Goal: Information Seeking & Learning: Learn about a topic

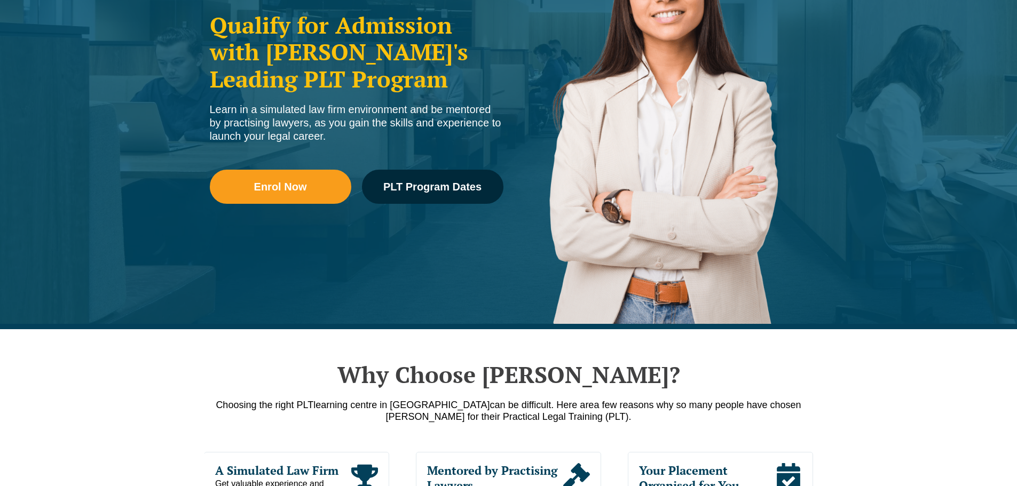
scroll to position [267, 0]
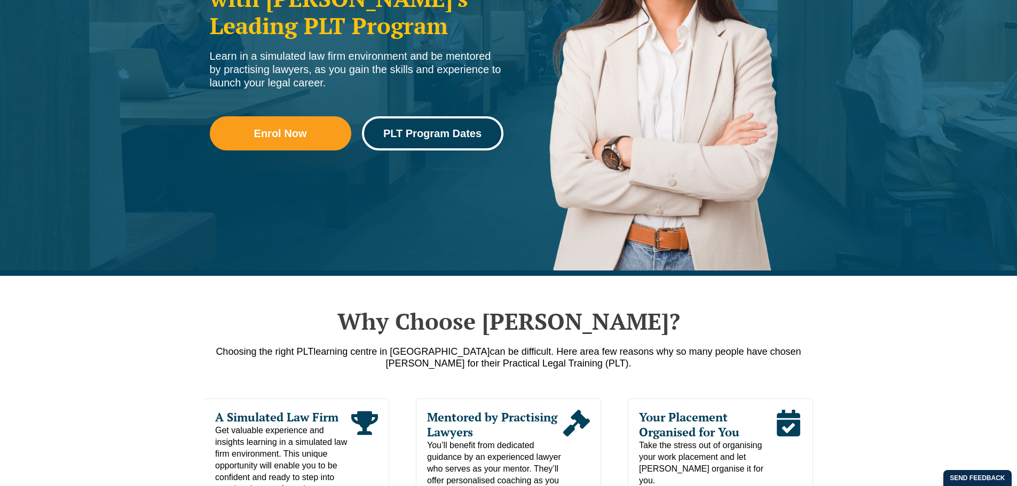
click at [436, 138] on span "PLT Program Dates" at bounding box center [432, 133] width 98 height 11
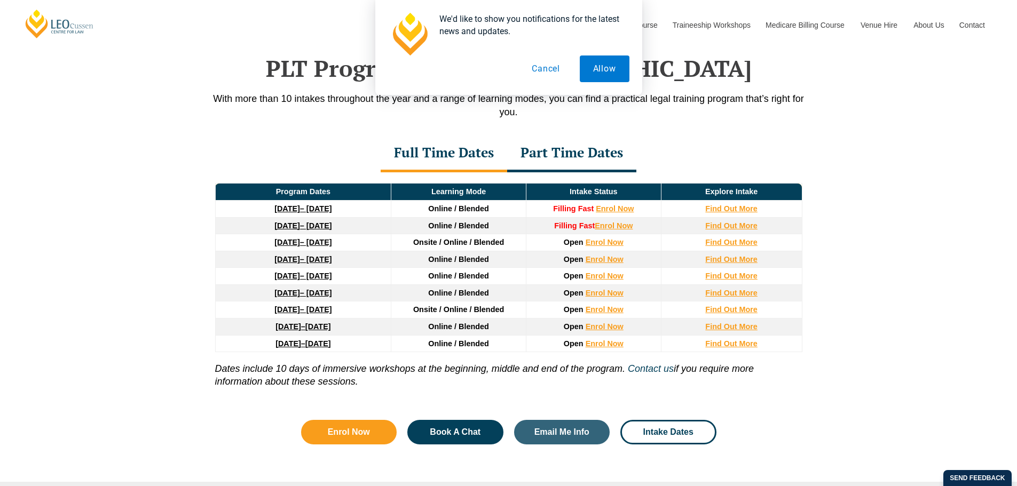
scroll to position [1393, 0]
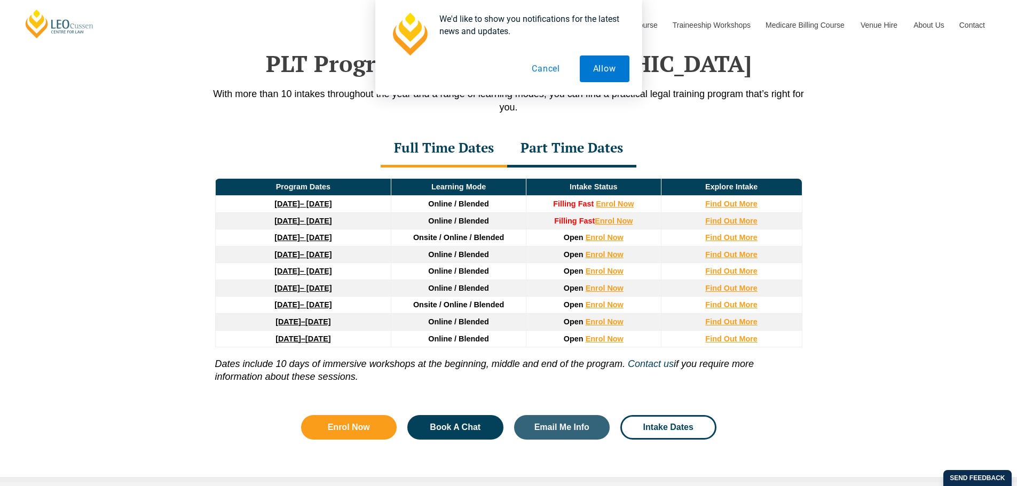
click at [548, 77] on button "Cancel" at bounding box center [545, 68] width 55 height 27
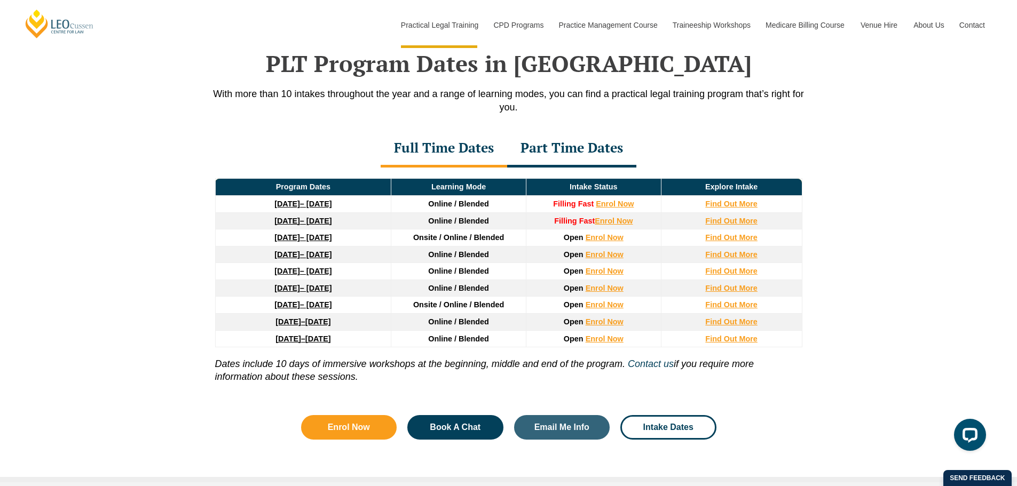
scroll to position [0, 0]
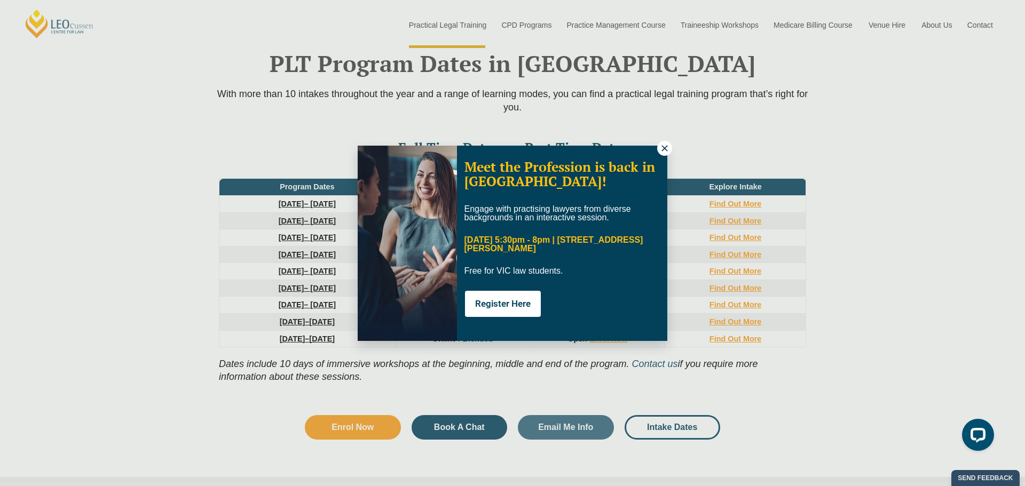
click at [663, 150] on icon at bounding box center [665, 149] width 10 height 10
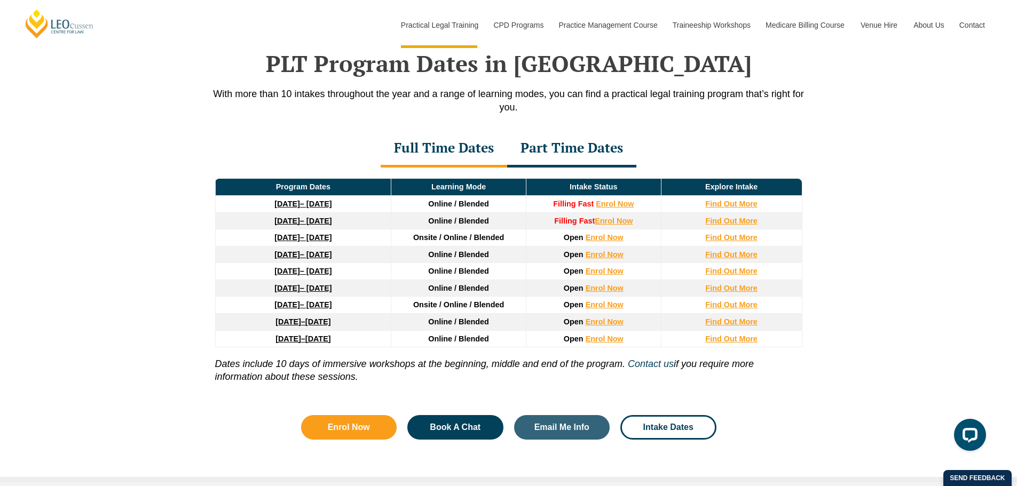
click at [588, 145] on div "Part Time Dates" at bounding box center [571, 148] width 129 height 37
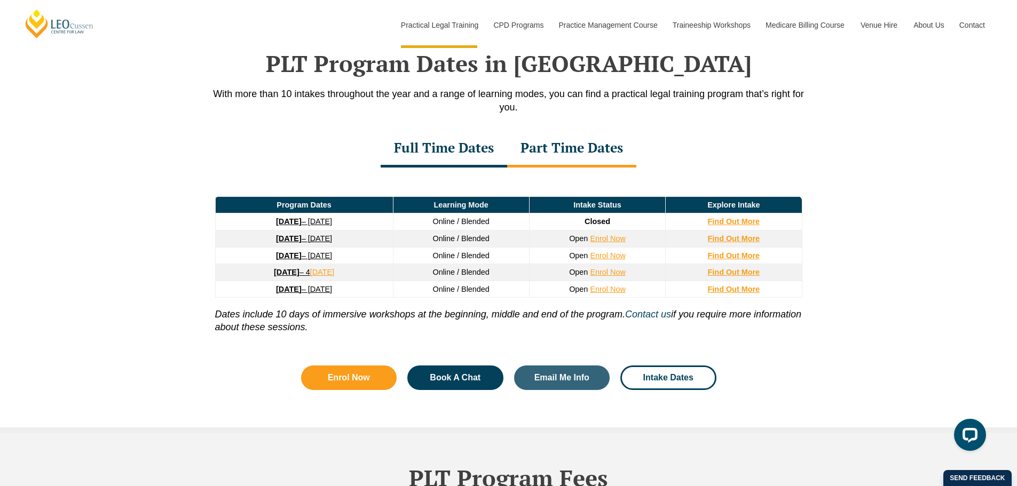
click at [456, 162] on div "Full Time Dates" at bounding box center [443, 148] width 126 height 37
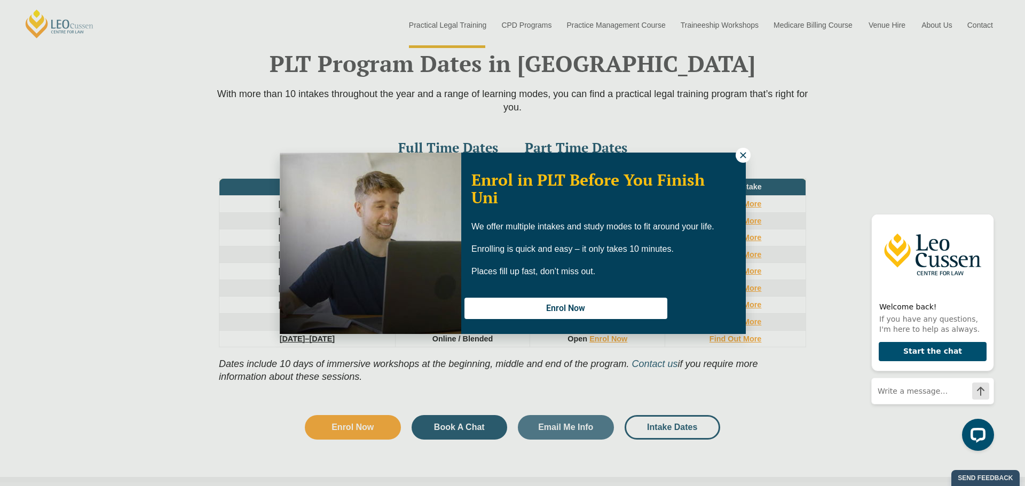
click at [744, 156] on icon at bounding box center [743, 155] width 6 height 6
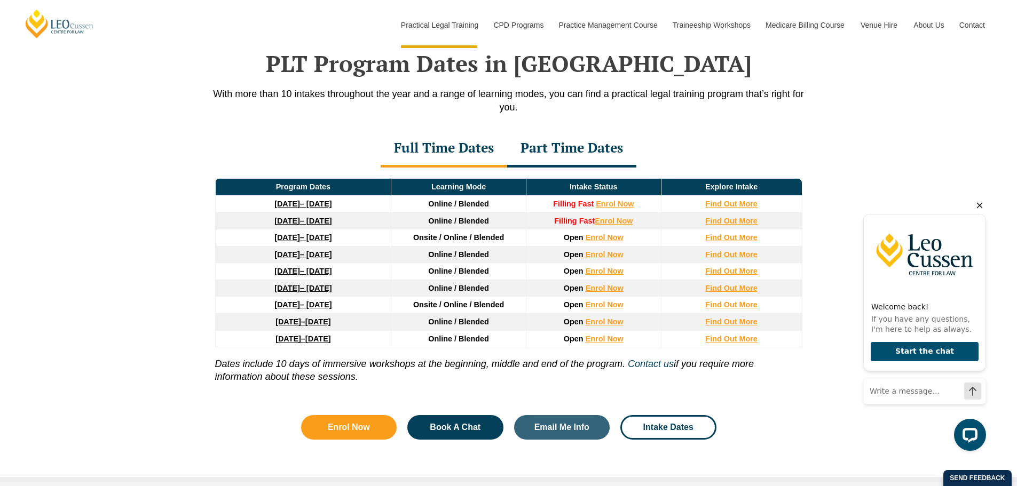
click at [978, 199] on icon "Hide greeting" at bounding box center [979, 205] width 13 height 13
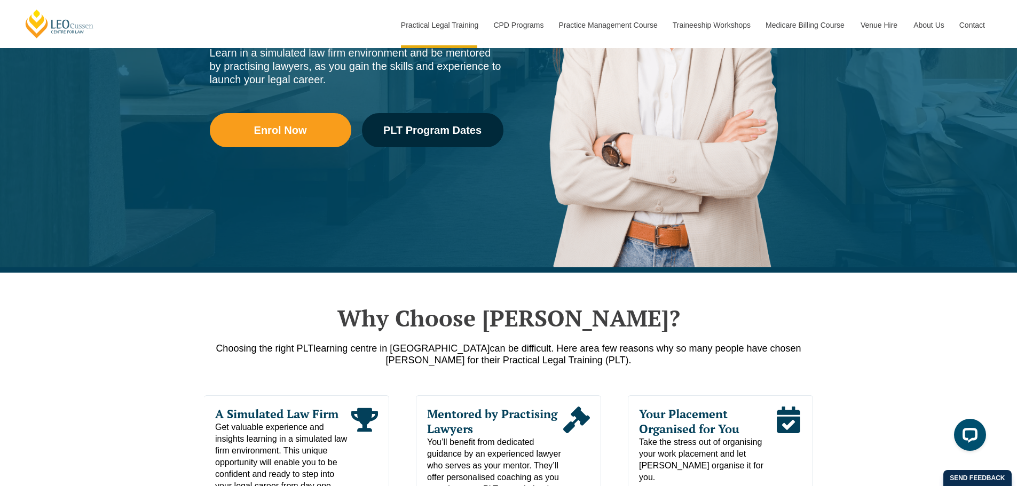
scroll to position [267, 0]
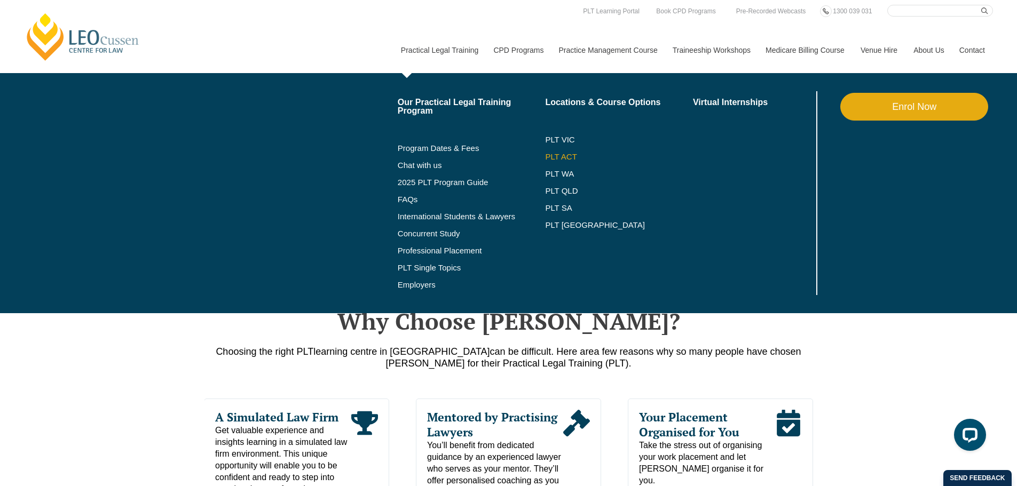
click at [571, 157] on link "PLT ACT" at bounding box center [619, 157] width 148 height 9
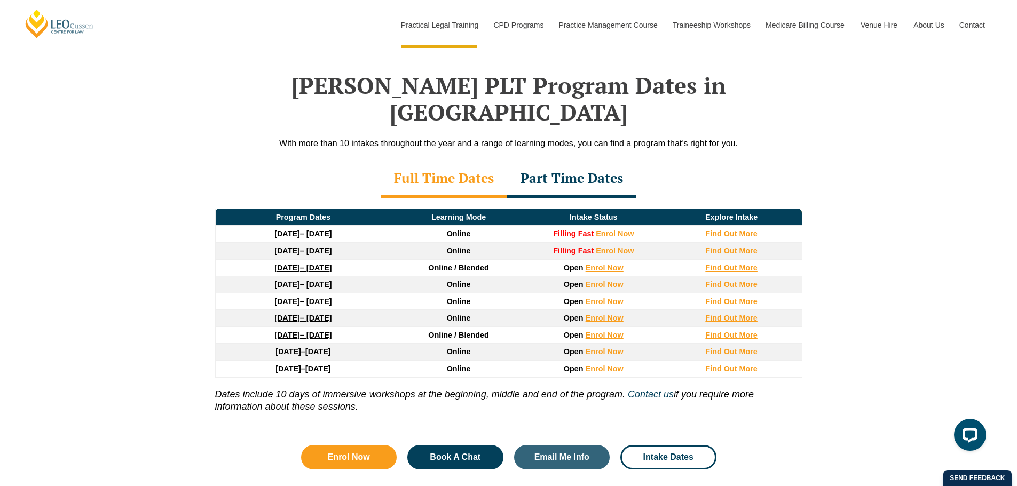
click at [578, 161] on div "Part Time Dates" at bounding box center [571, 179] width 129 height 37
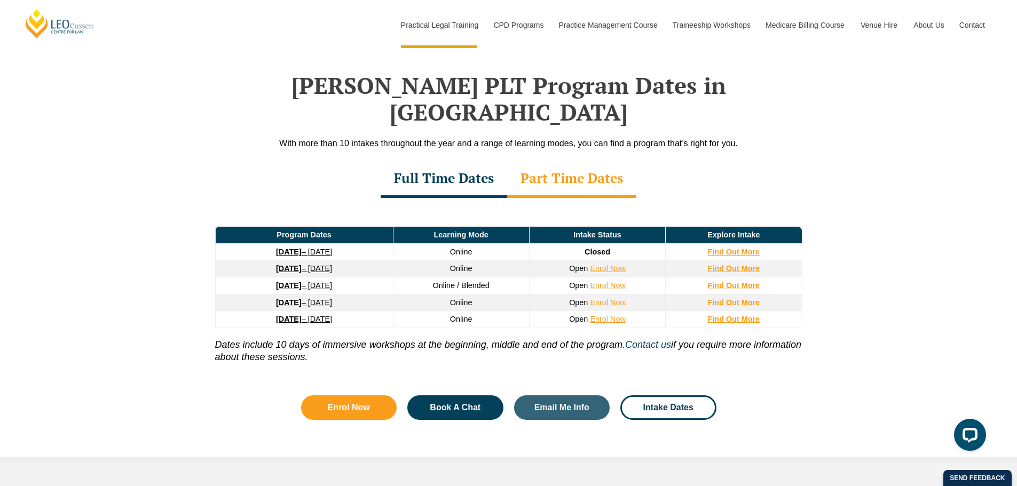
click at [481, 161] on div "Full Time Dates" at bounding box center [443, 179] width 126 height 37
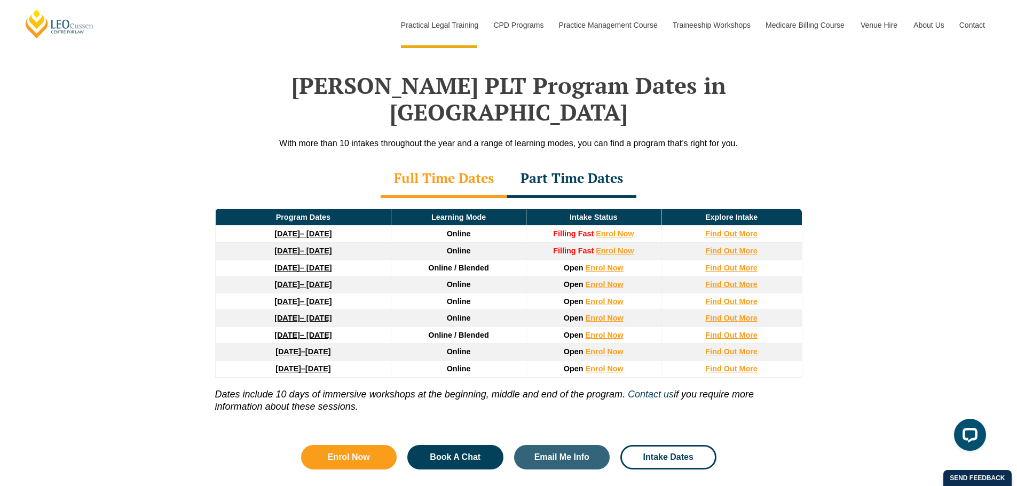
click at [331, 247] on link "8 December 2025 – 8 May 2026" at bounding box center [302, 251] width 57 height 9
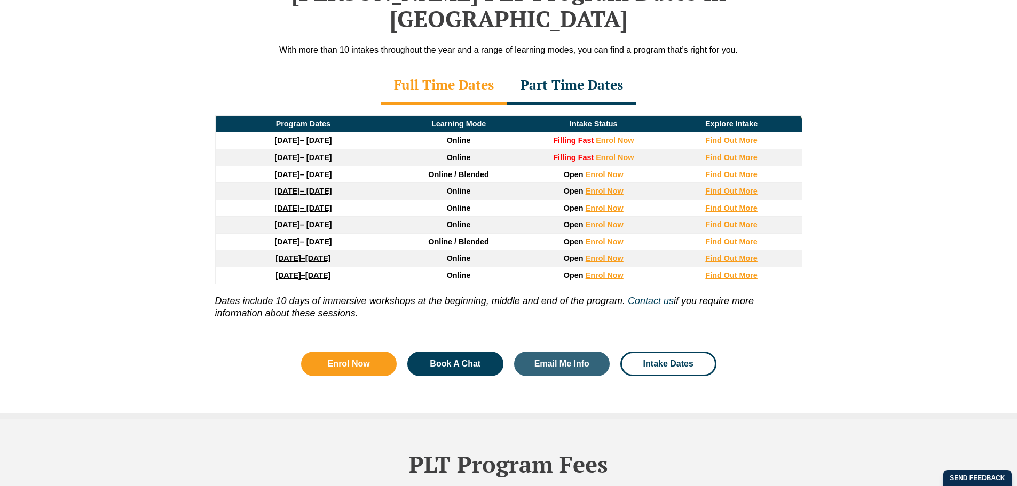
click at [549, 69] on div "Part Time Dates" at bounding box center [571, 85] width 129 height 37
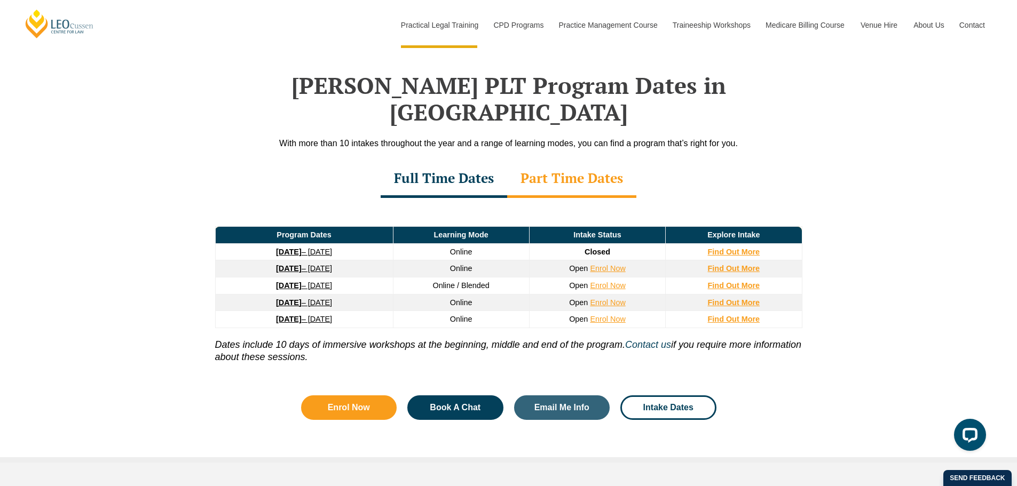
click at [453, 336] on p "Dates include 10 days of immersive workshops at the beginning, middle and end o…" at bounding box center [508, 346] width 587 height 36
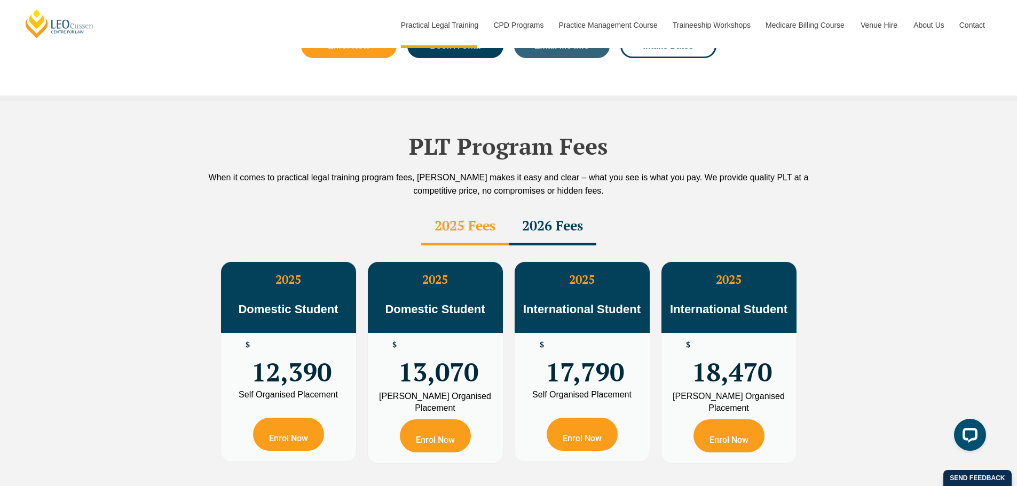
scroll to position [1739, 0]
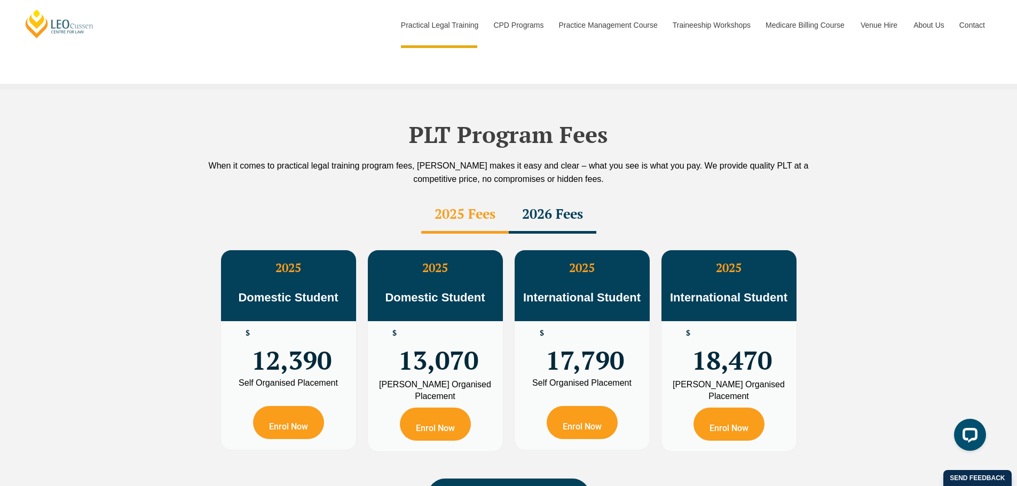
click at [557, 196] on div "2026 Fees" at bounding box center [553, 214] width 88 height 37
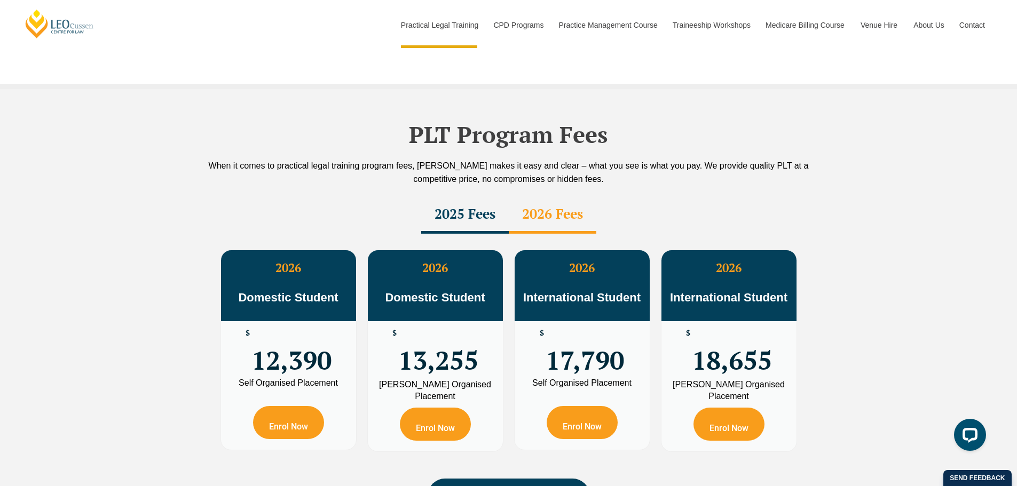
click at [465, 196] on div "2025 Fees" at bounding box center [465, 214] width 88 height 37
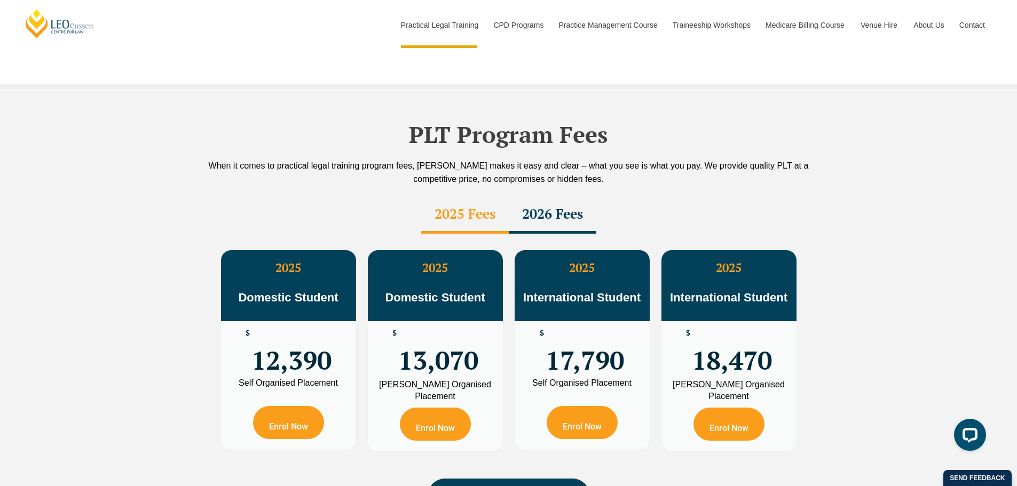
click at [569, 196] on div "2026 Fees" at bounding box center [553, 214] width 88 height 37
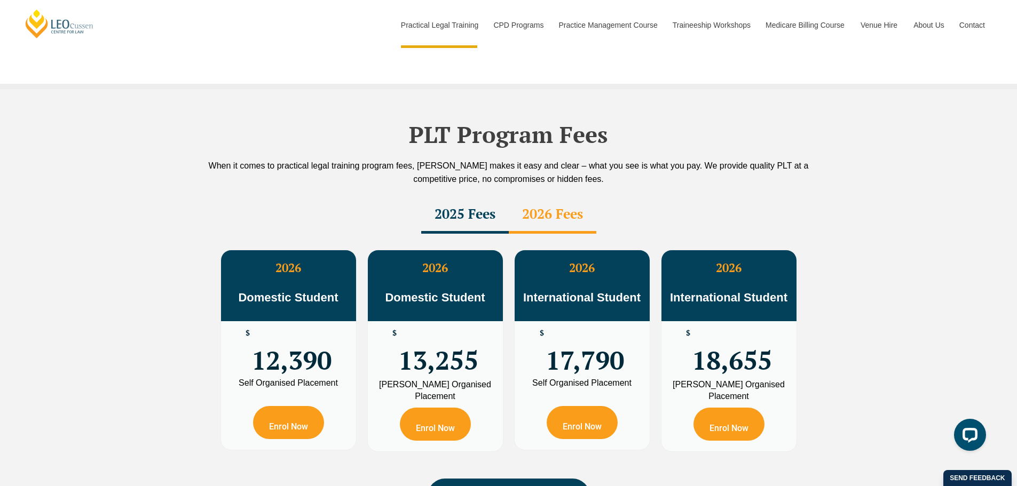
click at [493, 196] on div "2025 Fees" at bounding box center [465, 214] width 88 height 37
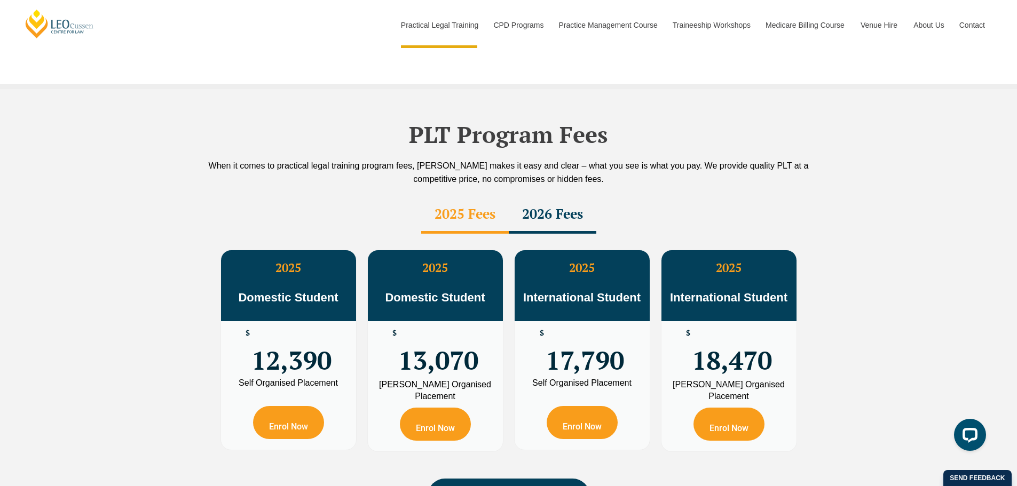
click at [564, 196] on div "2026 Fees" at bounding box center [553, 214] width 88 height 37
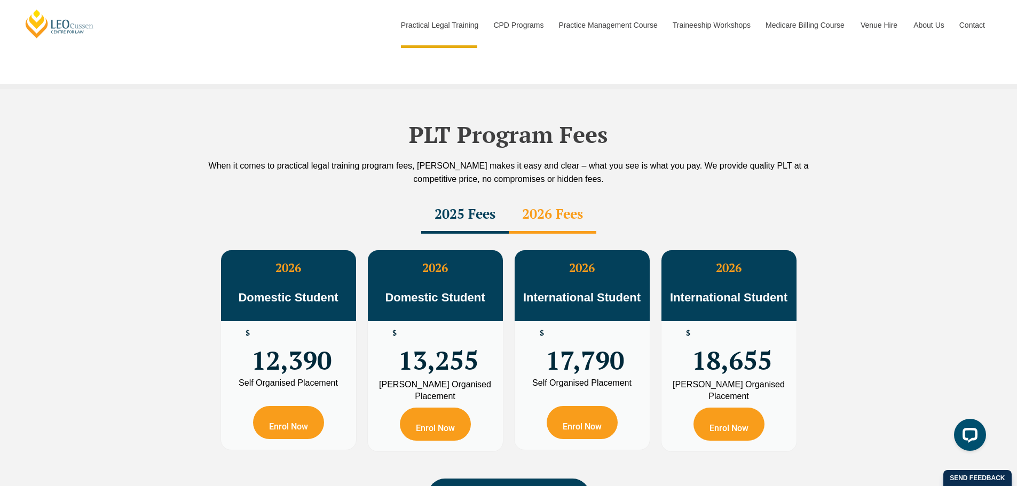
click at [440, 196] on div "2025 Fees" at bounding box center [465, 214] width 88 height 37
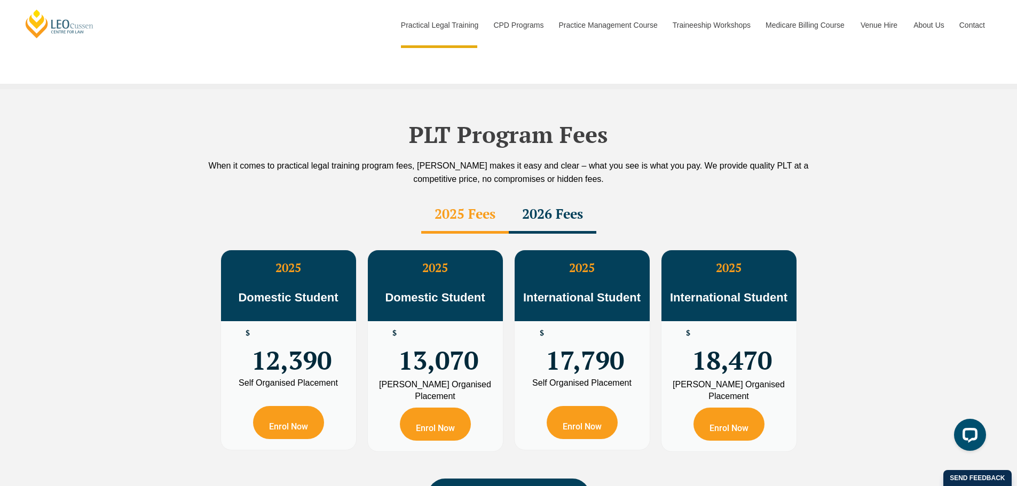
click at [553, 196] on div "2026 Fees" at bounding box center [553, 214] width 88 height 37
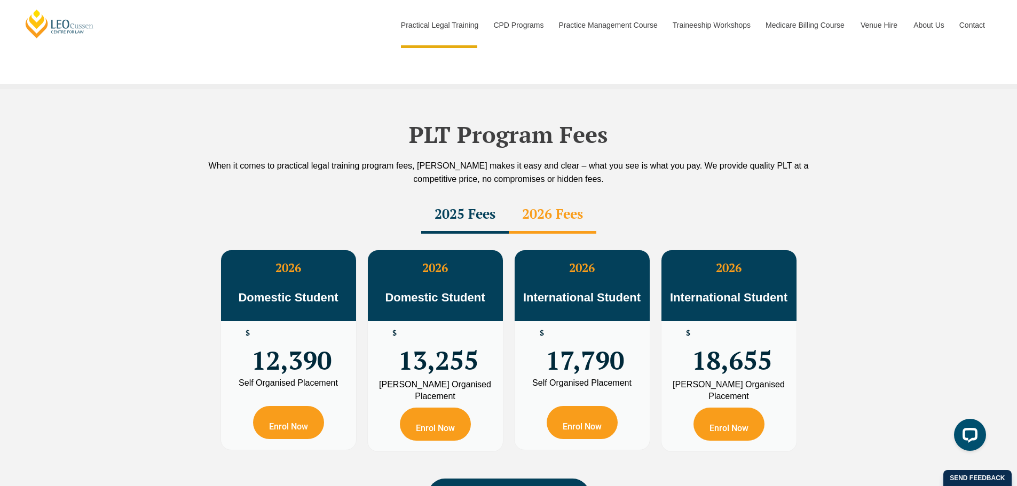
click at [486, 196] on div "2025 Fees" at bounding box center [465, 214] width 88 height 37
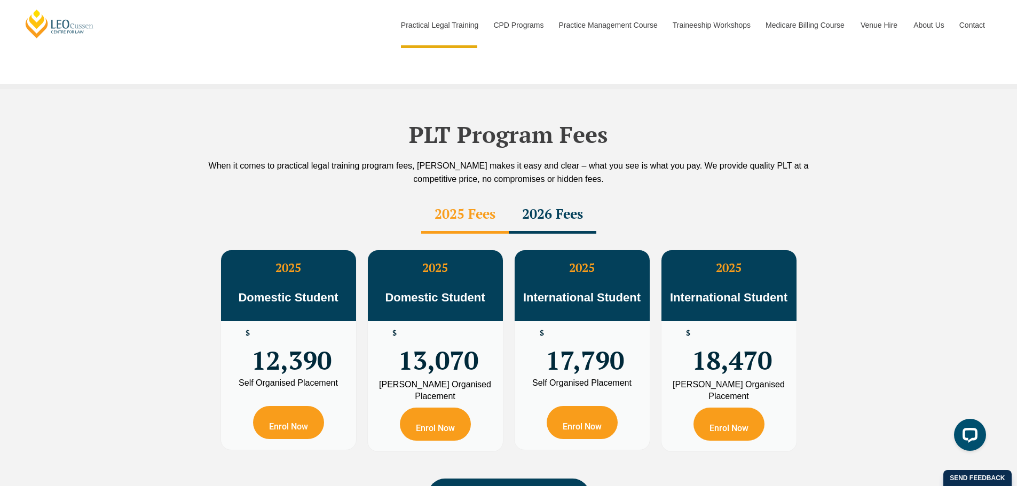
click at [543, 196] on div "2026 Fees" at bounding box center [553, 214] width 88 height 37
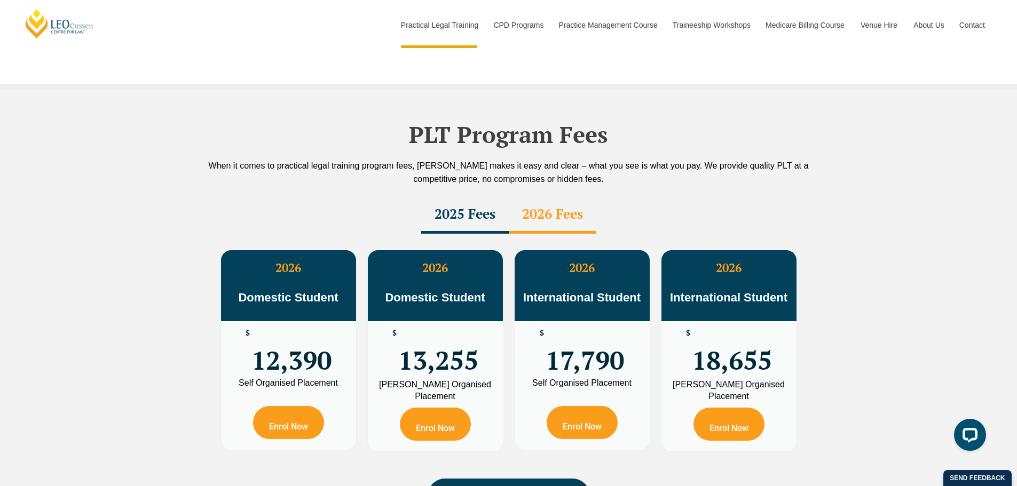
click at [491, 196] on div "2025 Fees" at bounding box center [465, 214] width 88 height 37
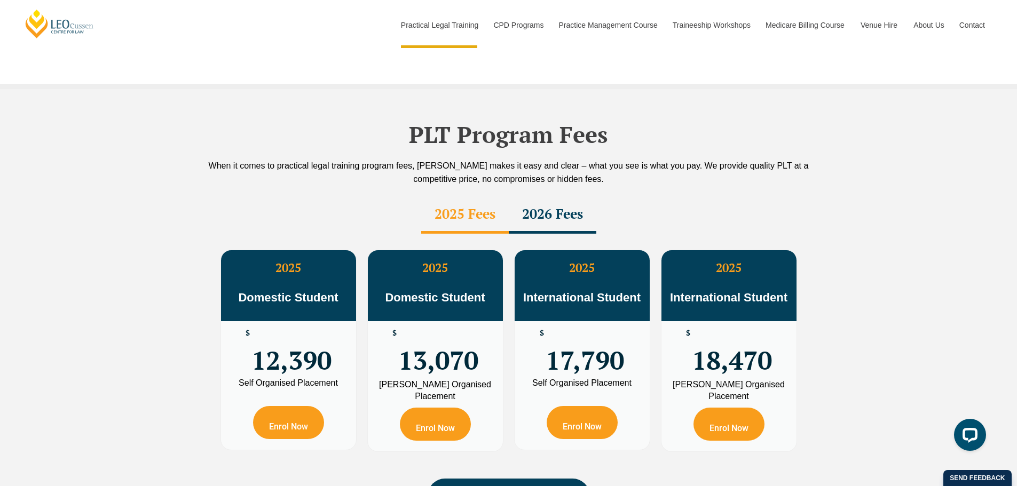
click at [544, 196] on div "2026 Fees" at bounding box center [553, 214] width 88 height 37
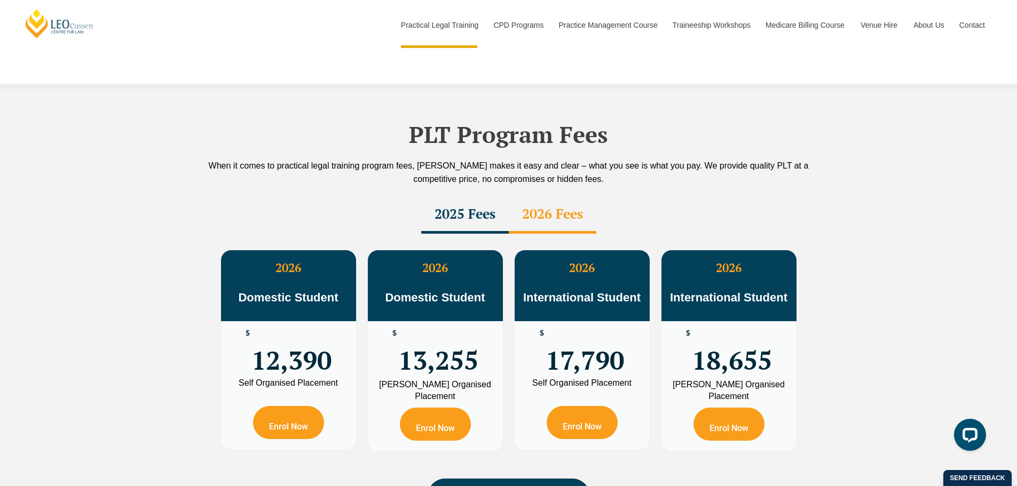
click at [461, 196] on div "2025 Fees" at bounding box center [465, 214] width 88 height 37
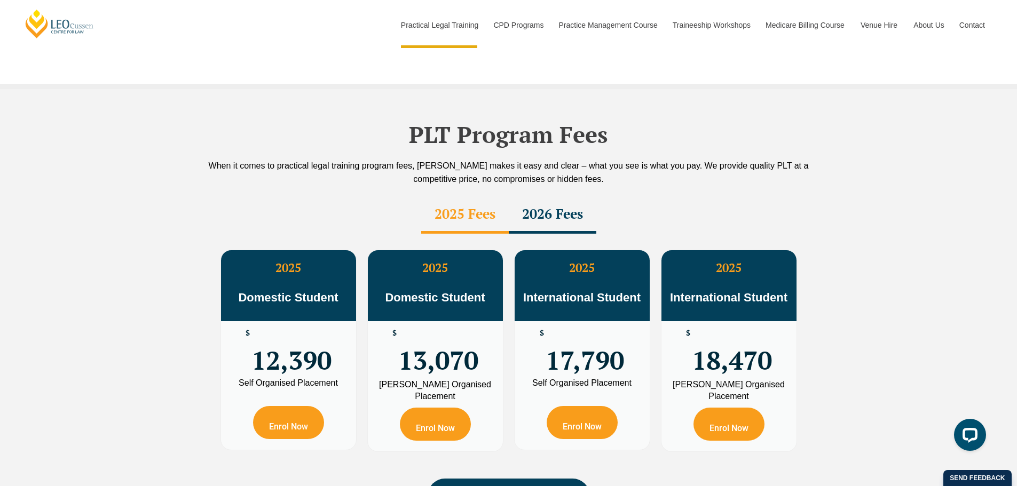
click at [534, 199] on div "2026 Fees" at bounding box center [553, 214] width 88 height 37
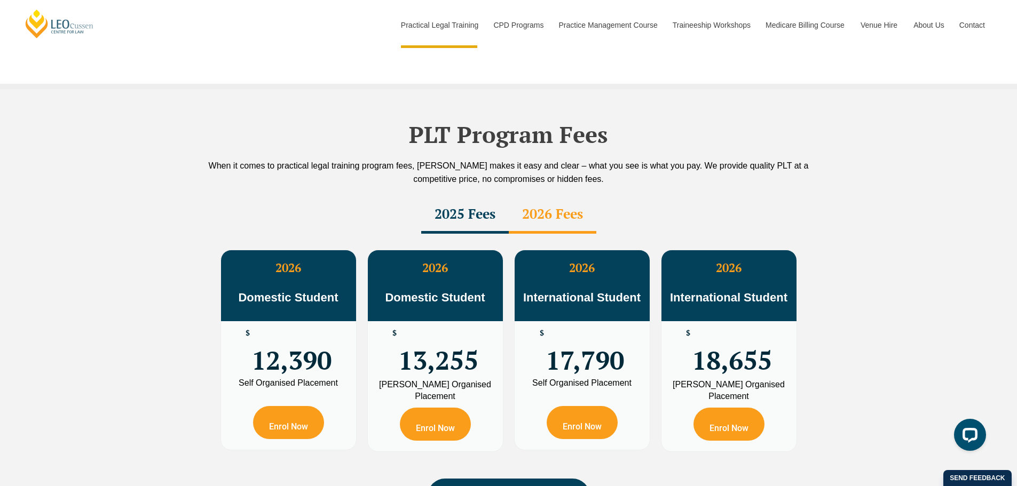
click at [484, 196] on div "2025 Fees" at bounding box center [465, 214] width 88 height 37
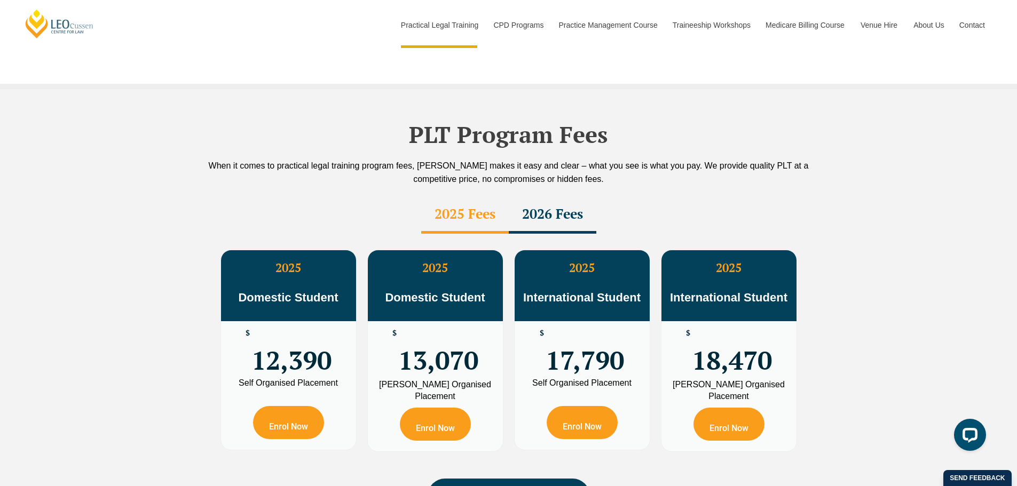
click at [566, 196] on div "2026 Fees" at bounding box center [553, 214] width 88 height 37
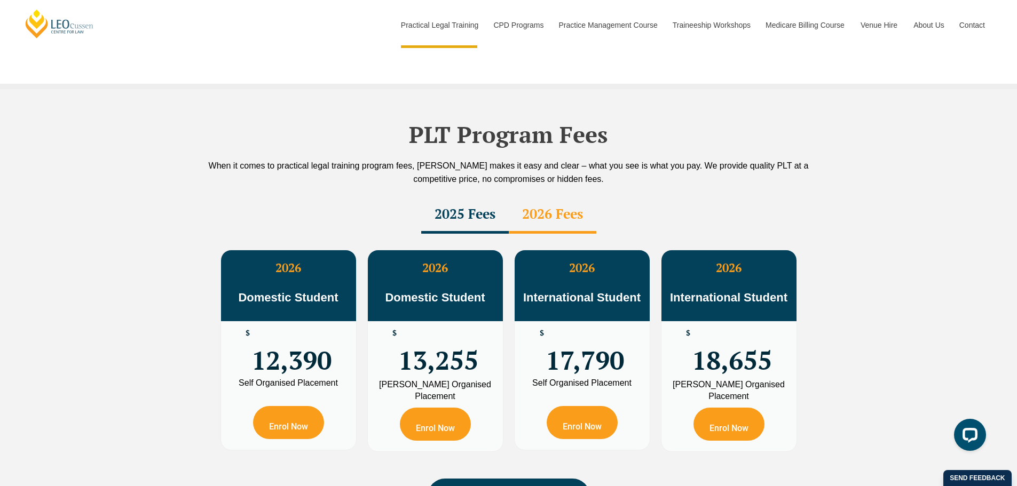
click at [441, 196] on div "2025 Fees" at bounding box center [465, 214] width 88 height 37
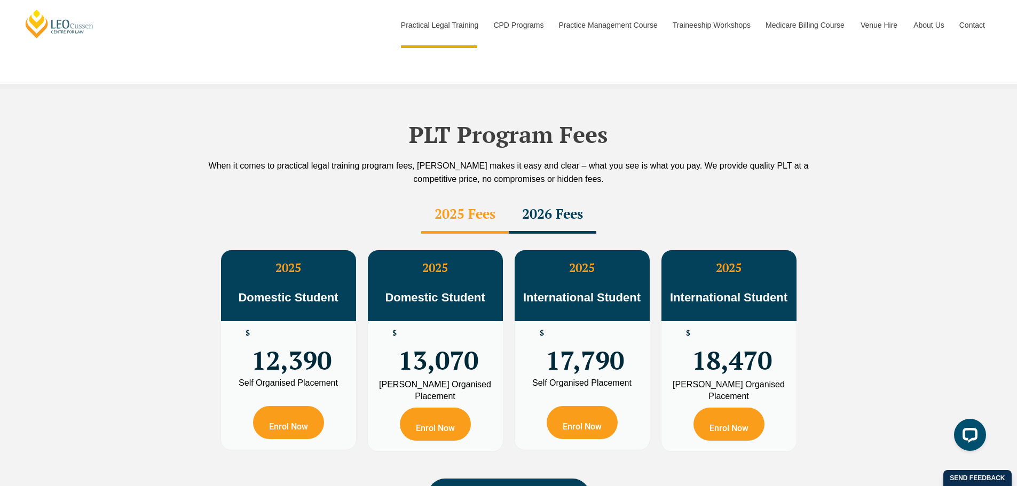
click at [537, 196] on div "2026 Fees" at bounding box center [553, 214] width 88 height 37
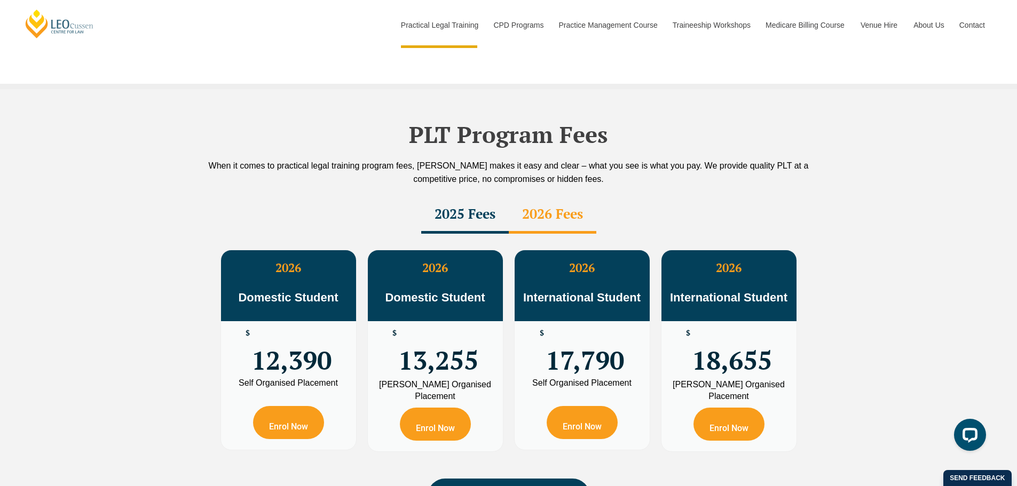
click at [461, 196] on div "2025 Fees" at bounding box center [465, 214] width 88 height 37
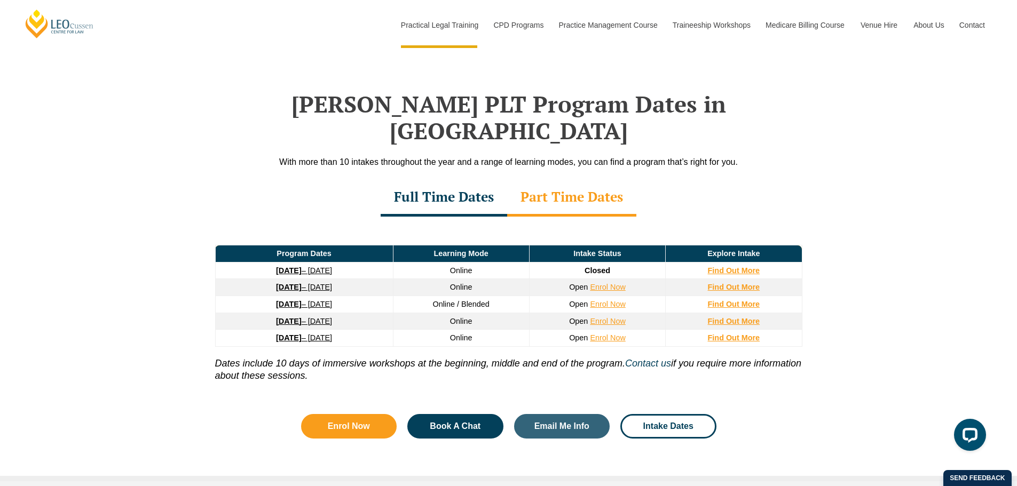
scroll to position [1366, 0]
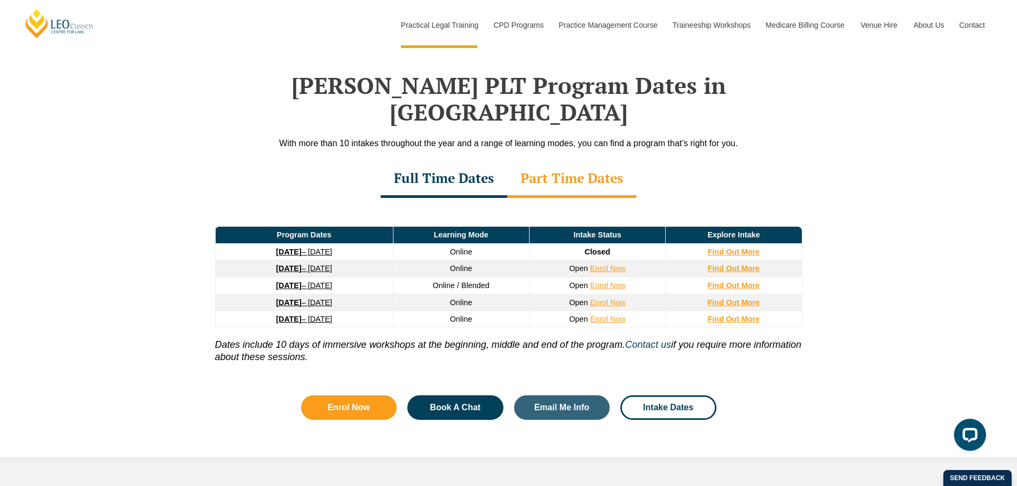
click at [485, 168] on div "Full Time Dates" at bounding box center [443, 179] width 126 height 37
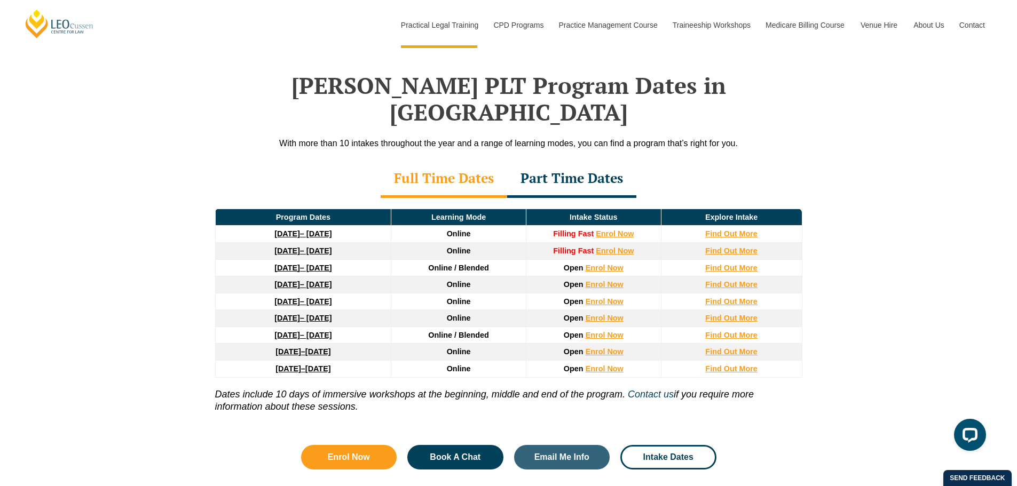
click at [307, 229] on link "22 September 2025 – 20 February 2026" at bounding box center [302, 233] width 57 height 9
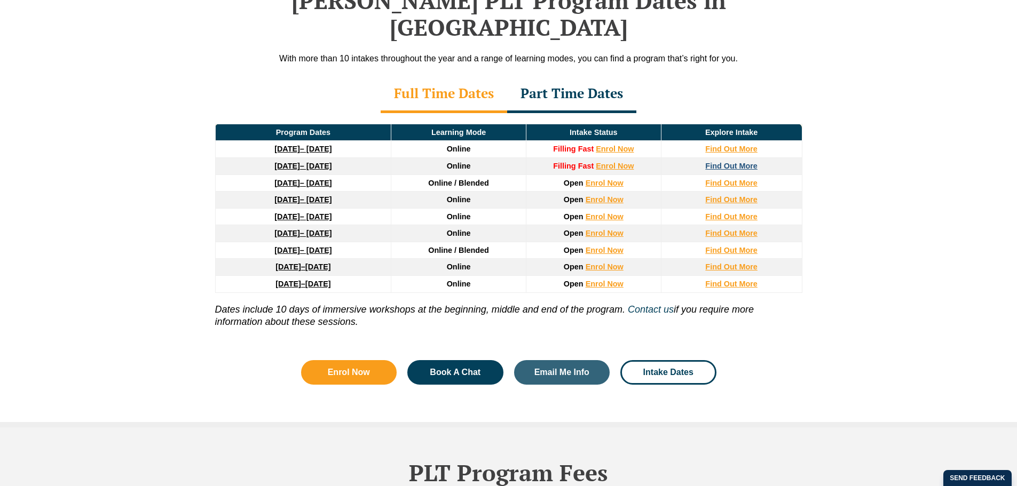
scroll to position [1366, 0]
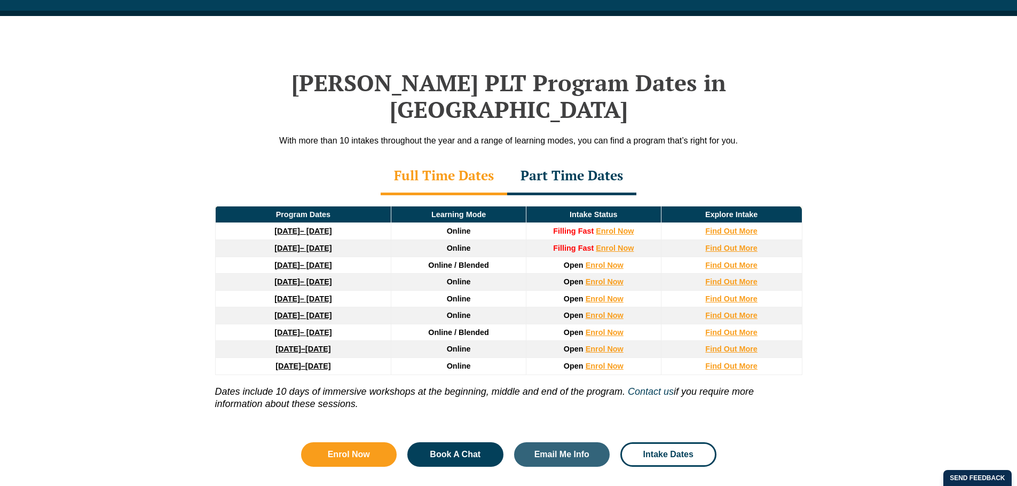
click at [721, 158] on div "Full Time Dates Part Time Dates" at bounding box center [508, 176] width 608 height 37
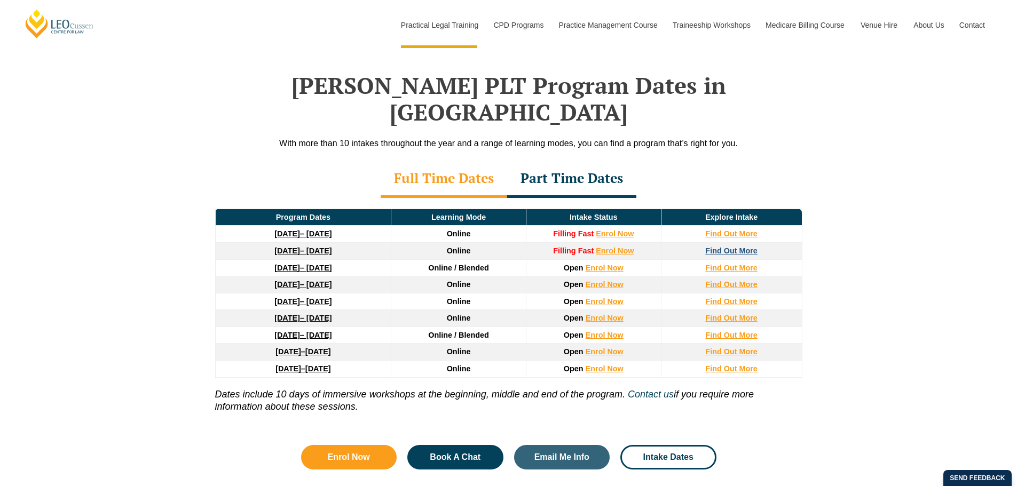
click at [749, 247] on strong "Find Out More" at bounding box center [731, 251] width 52 height 9
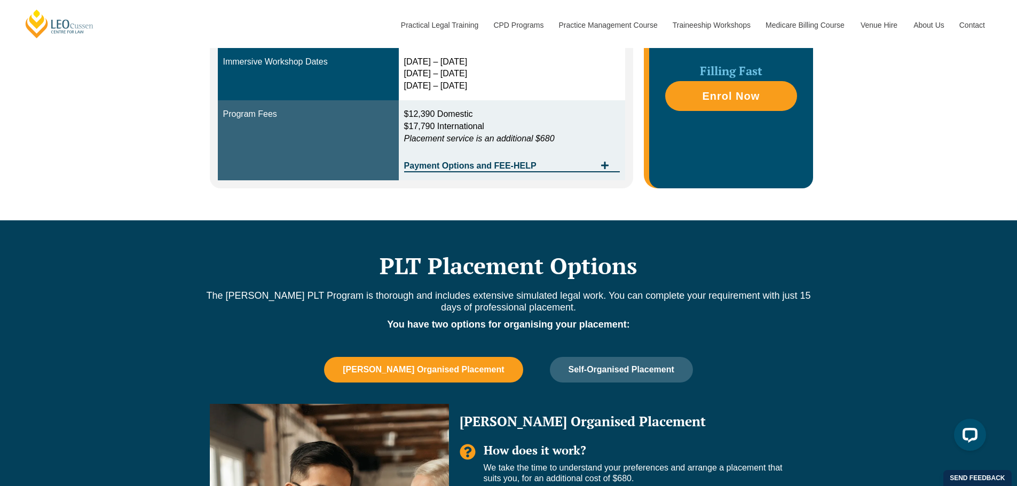
scroll to position [428, 0]
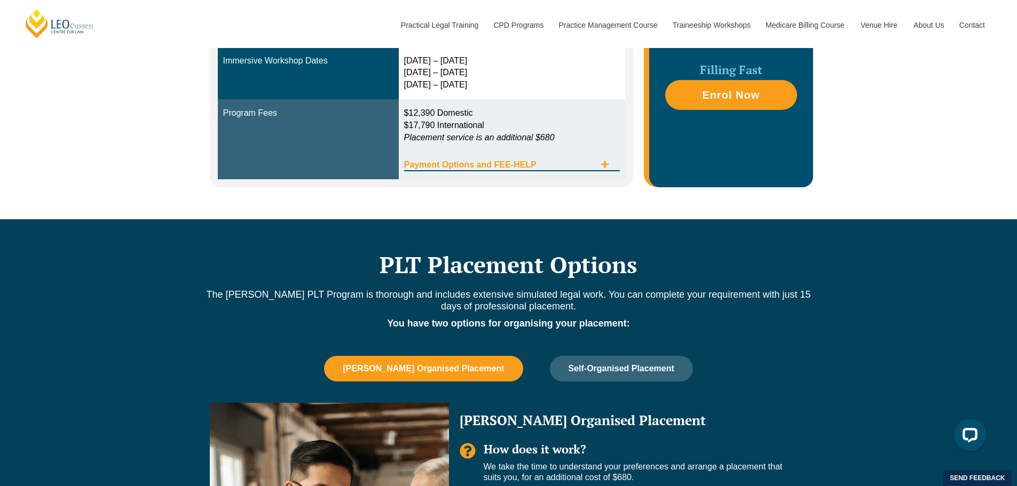
click at [551, 160] on div "Payment Options and FEE-HELP" at bounding box center [512, 160] width 216 height 22
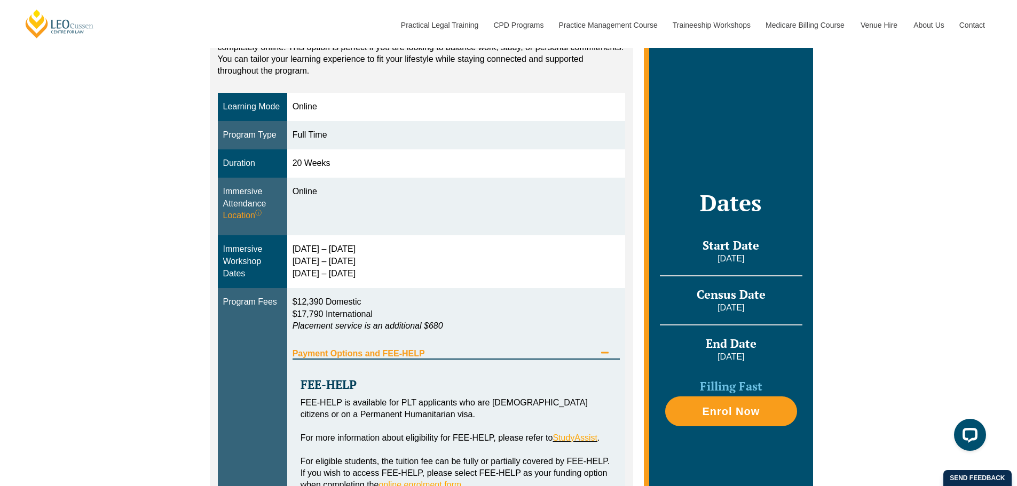
scroll to position [268, 0]
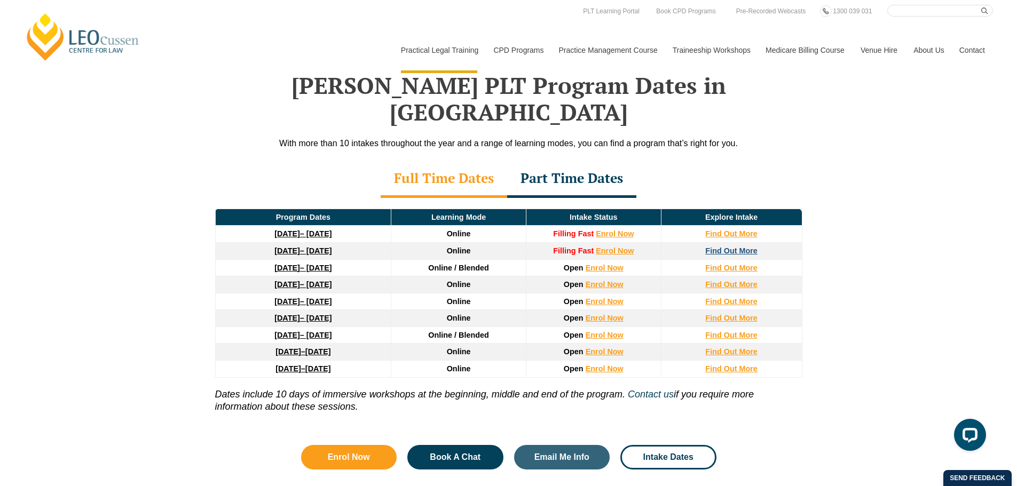
click at [731, 247] on strong "Find Out More" at bounding box center [731, 251] width 52 height 9
click at [329, 247] on link "8 December 2025 – 8 May 2026" at bounding box center [302, 251] width 57 height 9
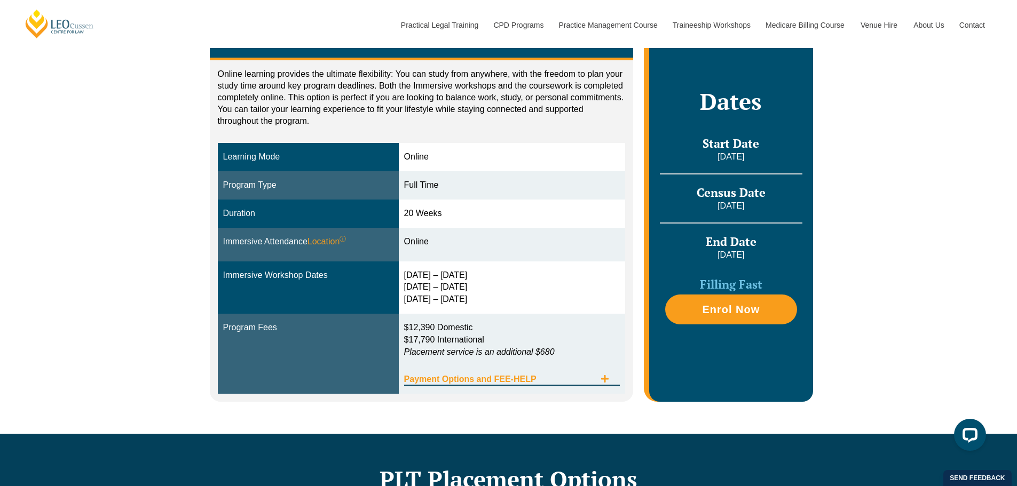
click at [609, 377] on icon "Tabs. Open items with Enter or Space, close with Escape and navigate using the …" at bounding box center [604, 379] width 9 height 9
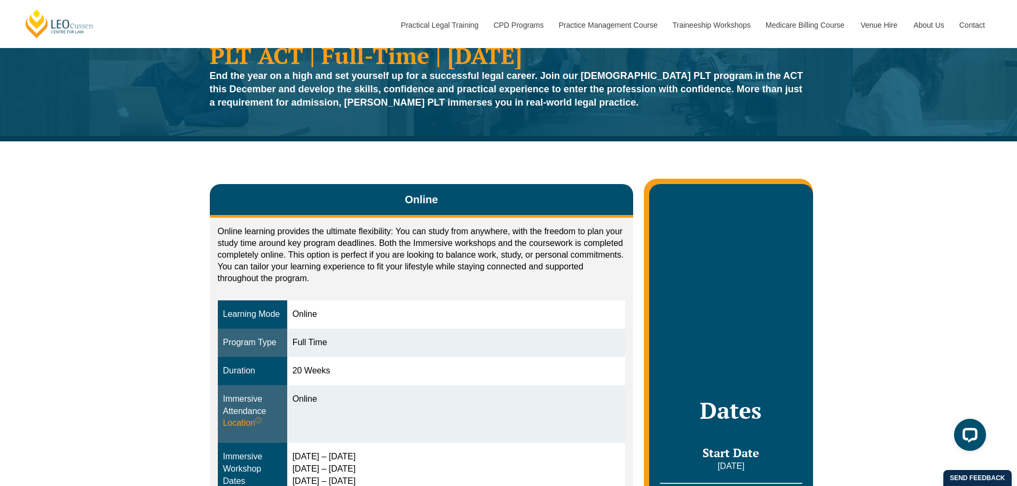
scroll to position [107, 0]
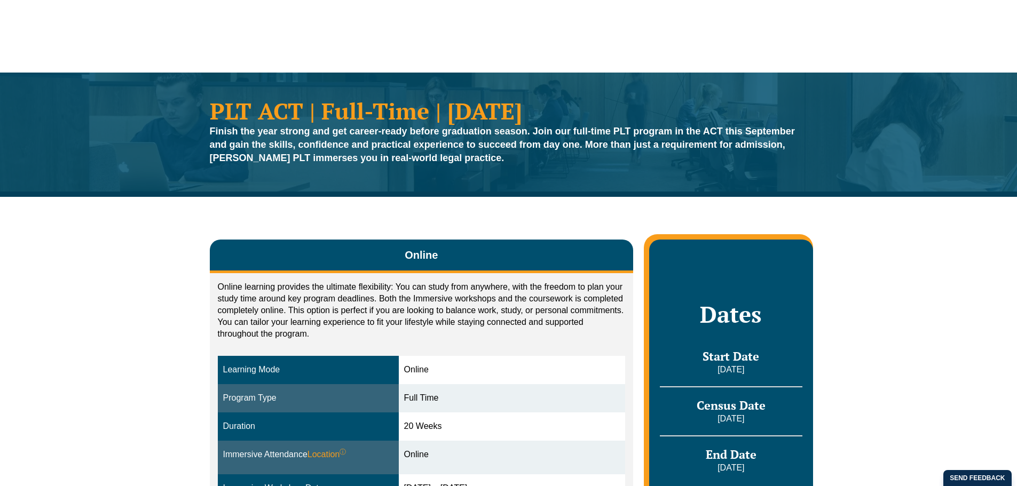
scroll to position [267, 0]
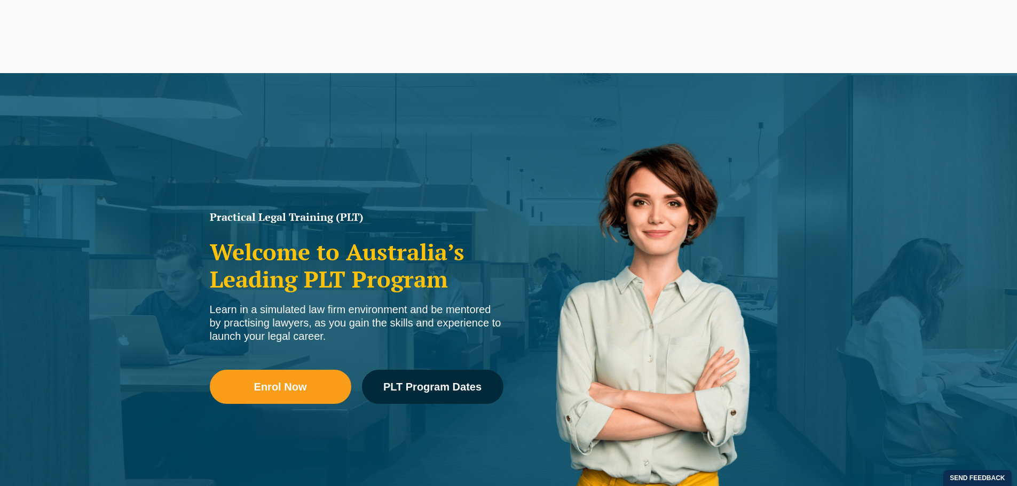
click at [437, 60] on link "Practical Legal Training" at bounding box center [439, 50] width 93 height 46
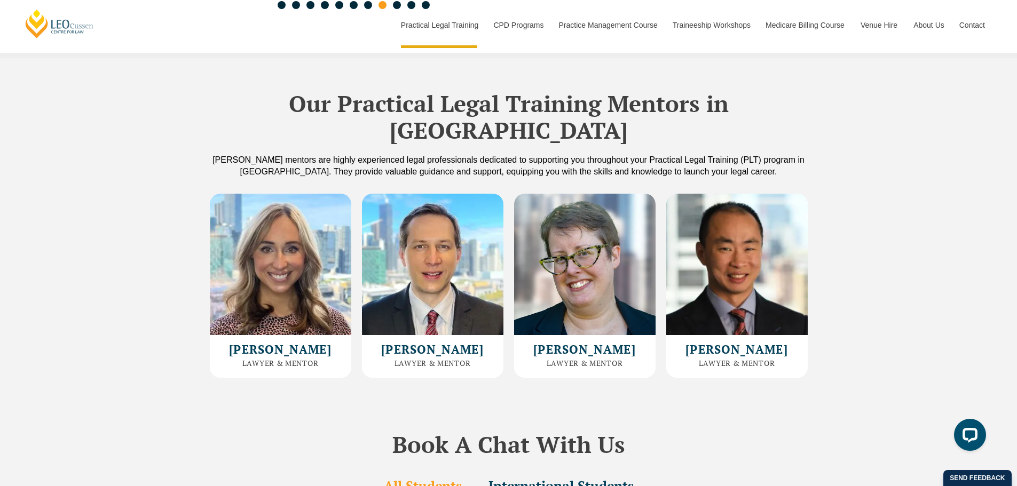
scroll to position [2825, 0]
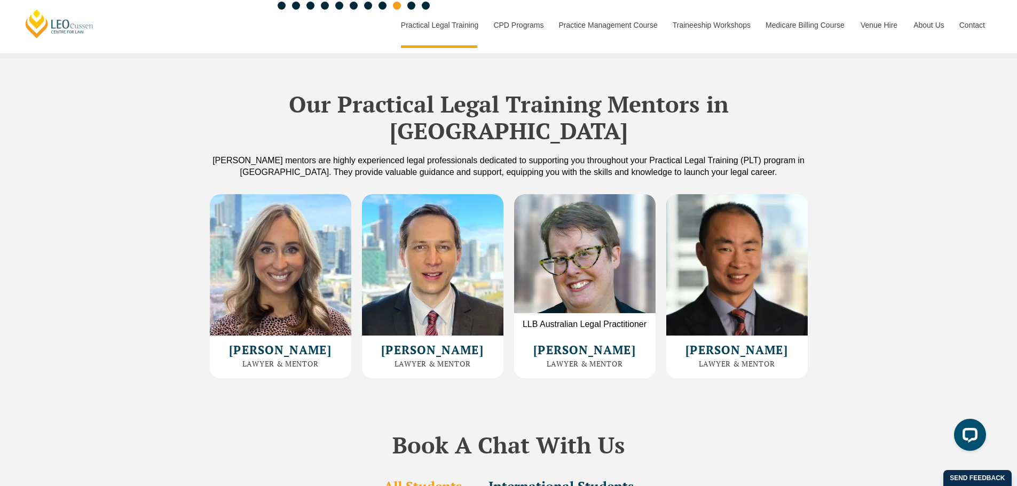
click at [581, 212] on img at bounding box center [584, 264] width 141 height 141
click at [575, 229] on img at bounding box center [584, 264] width 141 height 141
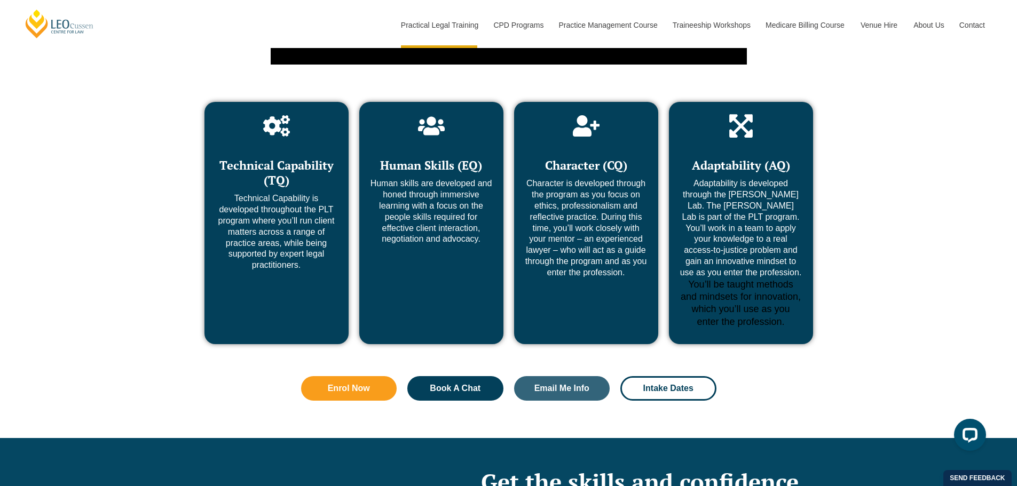
scroll to position [4106, 0]
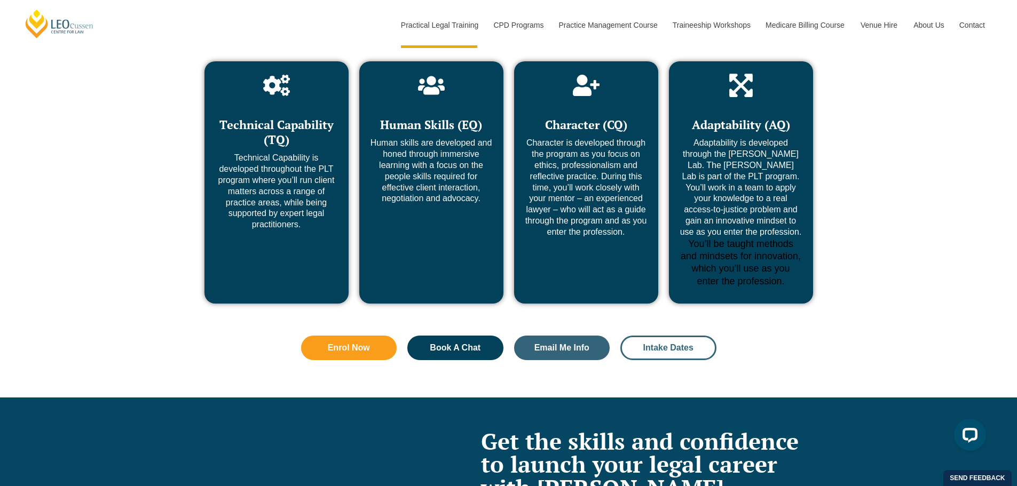
click at [671, 344] on span "Intake Dates" at bounding box center [668, 348] width 50 height 9
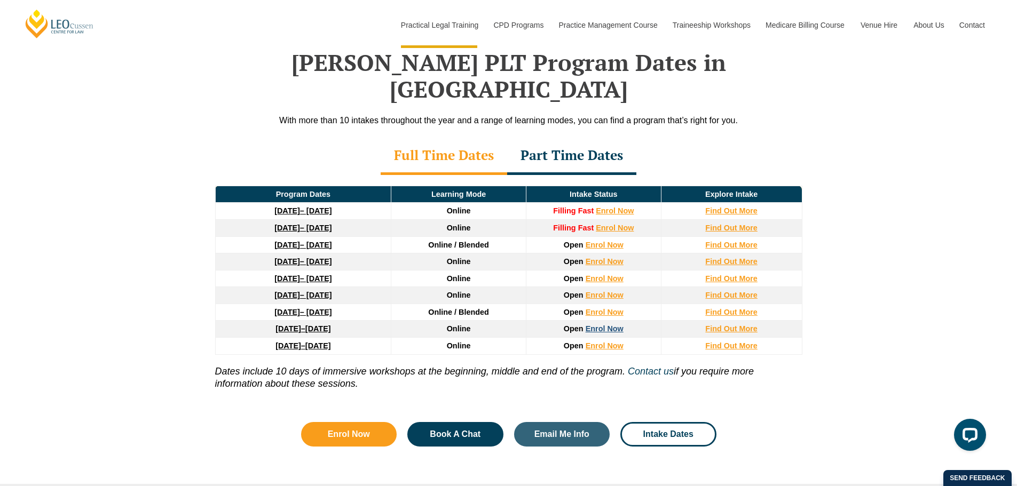
scroll to position [1387, 0]
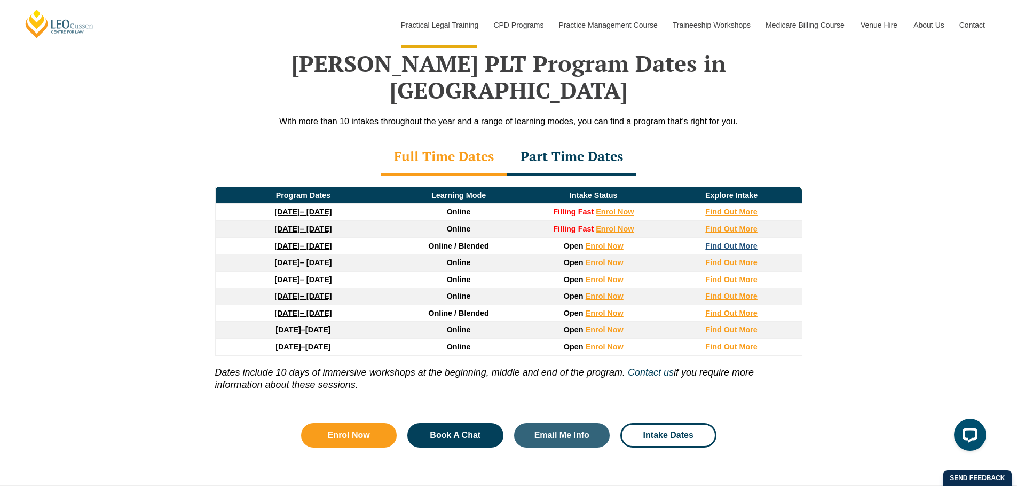
click at [728, 242] on strong "Find Out More" at bounding box center [731, 246] width 52 height 9
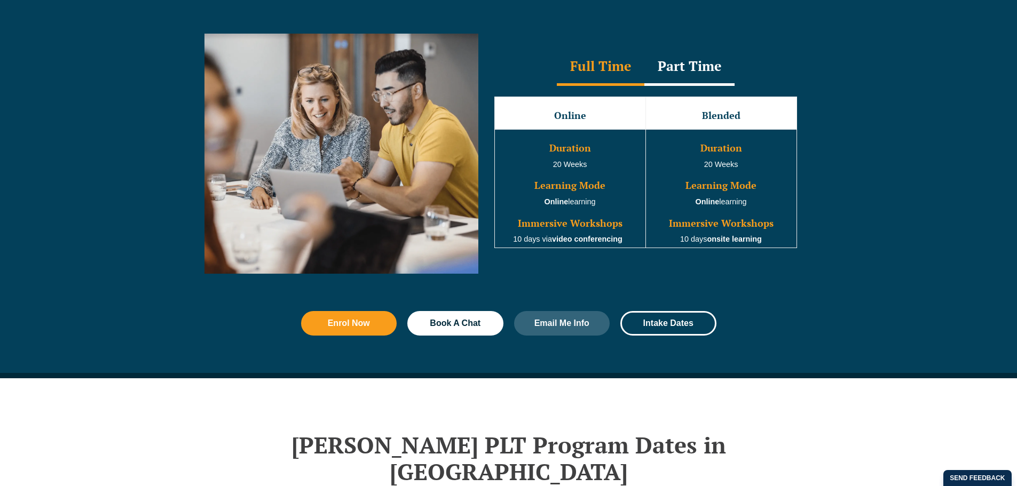
click at [688, 86] on div "Part Time" at bounding box center [689, 67] width 90 height 37
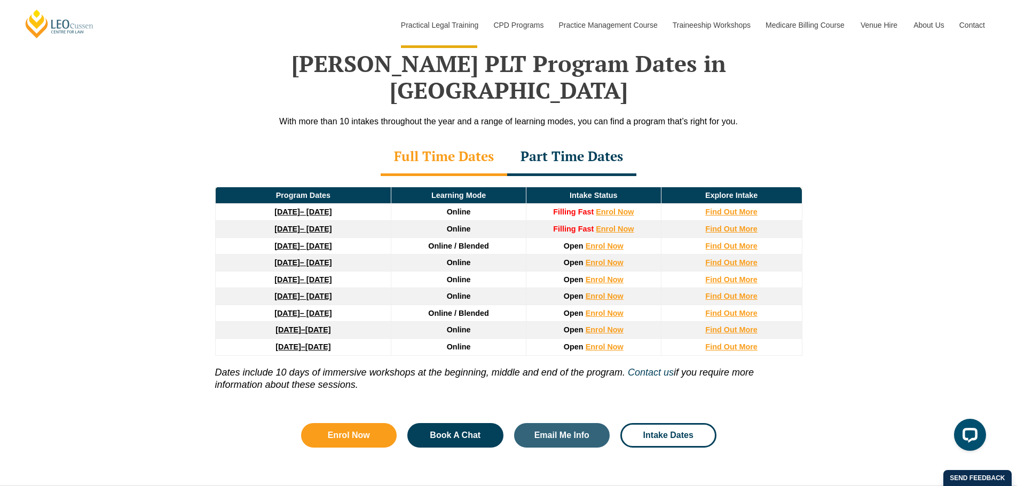
click at [446, 139] on div "Full Time Dates" at bounding box center [443, 157] width 126 height 37
click at [557, 140] on div "Part Time Dates" at bounding box center [571, 157] width 129 height 37
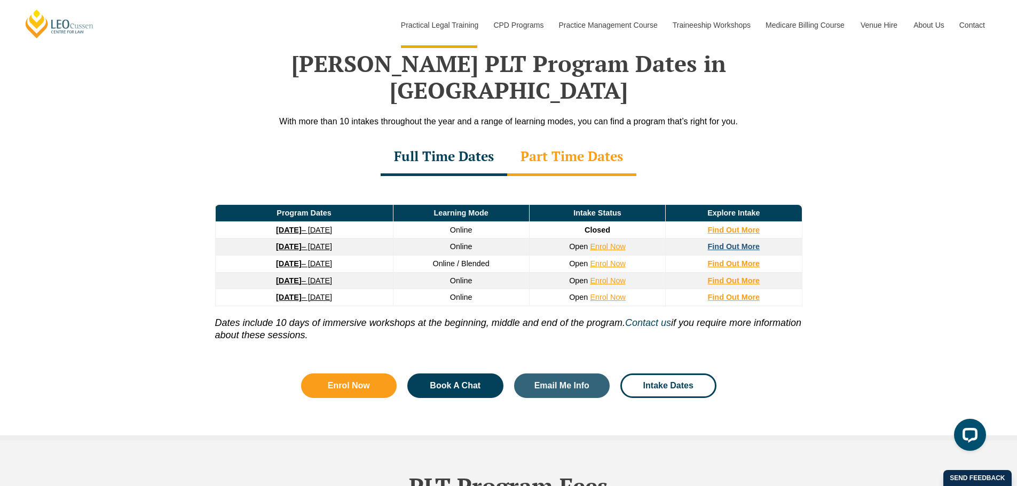
click at [726, 242] on strong "Find Out More" at bounding box center [734, 246] width 52 height 9
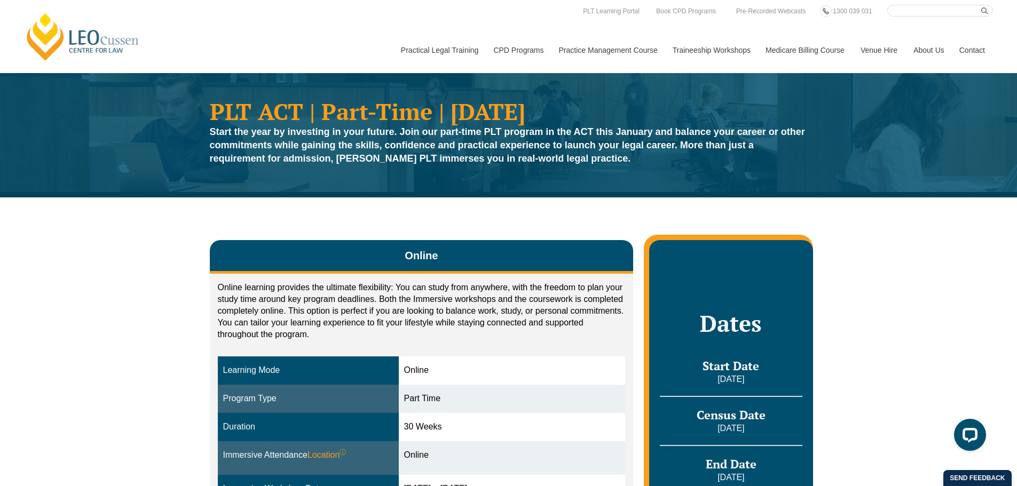
drag, startPoint x: 174, startPoint y: 1, endPoint x: 586, endPoint y: 338, distance: 532.8
click at [586, 338] on p "Online learning provides the ultimate flexibility: You can study from anywhere,…" at bounding box center [422, 311] width 408 height 59
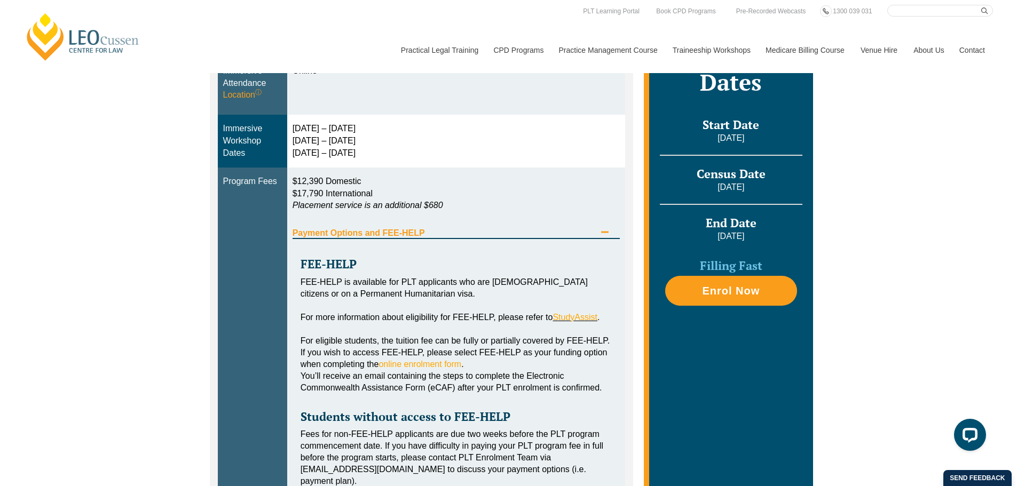
scroll to position [213, 0]
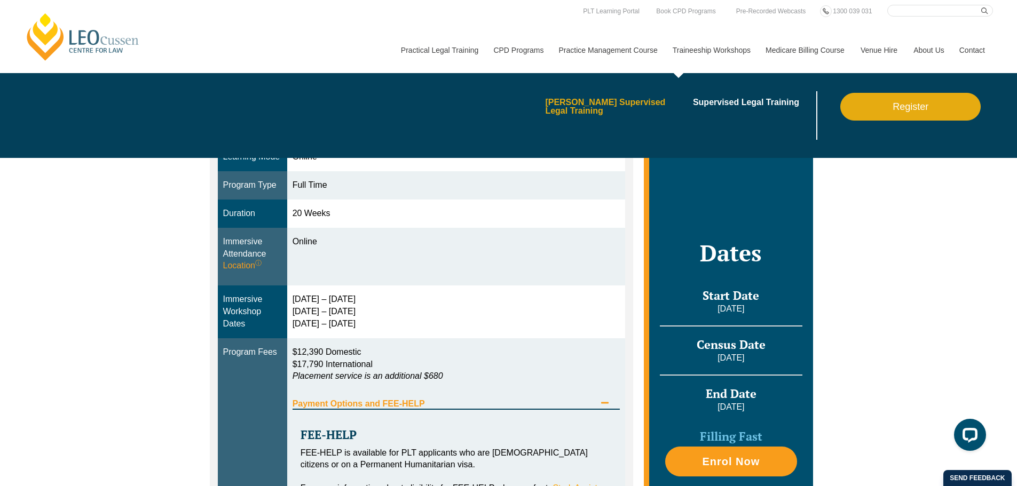
click at [612, 102] on link "[PERSON_NAME] Supervised Legal Training" at bounding box center [615, 106] width 140 height 17
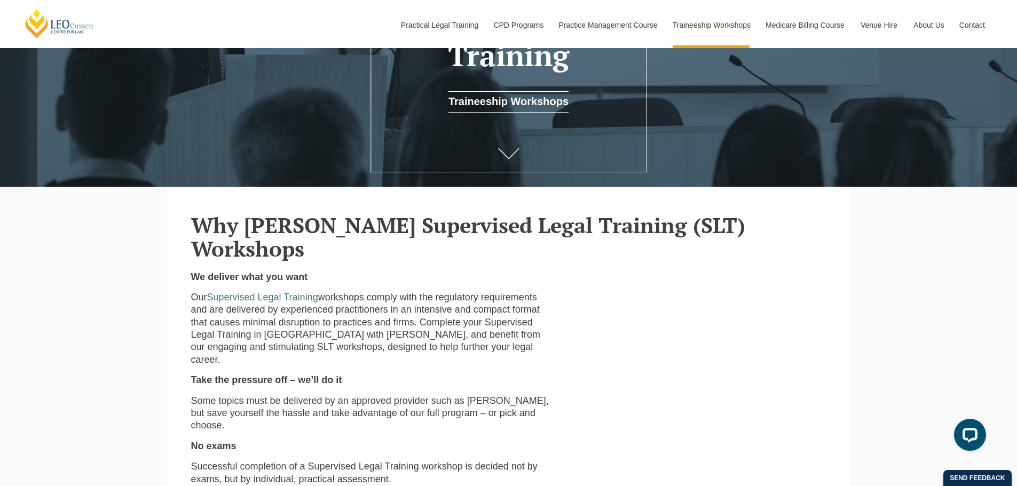
scroll to position [160, 0]
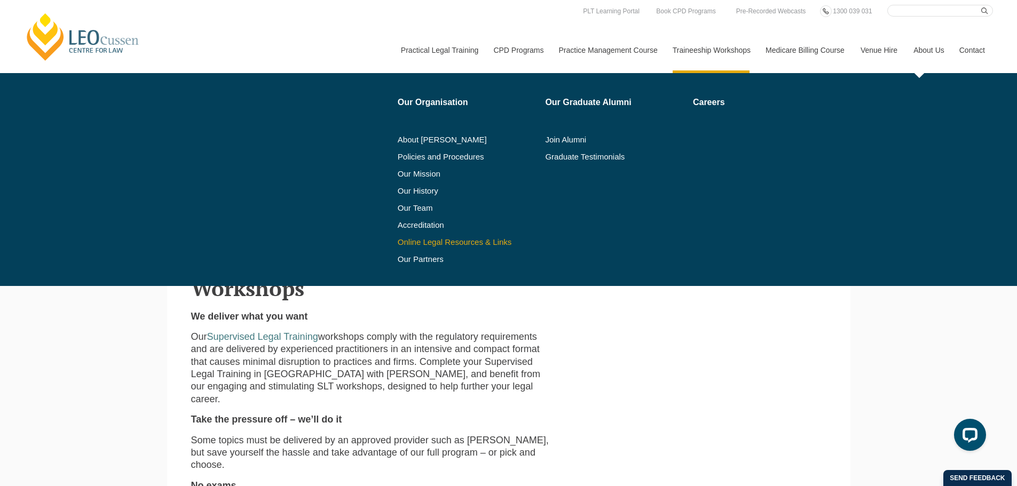
click at [462, 244] on link "Online Legal Resources & Links" at bounding box center [468, 242] width 140 height 9
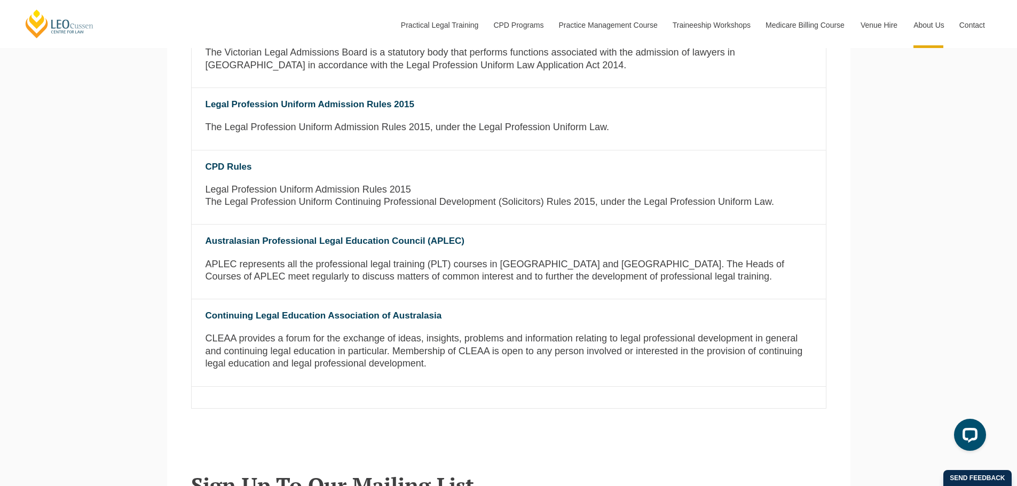
scroll to position [854, 0]
click at [232, 169] on link "CPD Rules" at bounding box center [228, 166] width 46 height 10
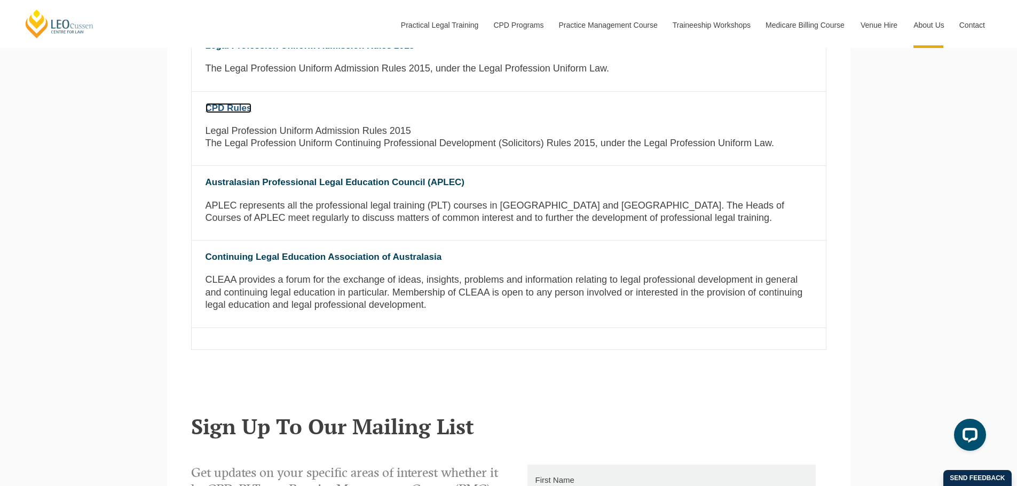
scroll to position [747, 0]
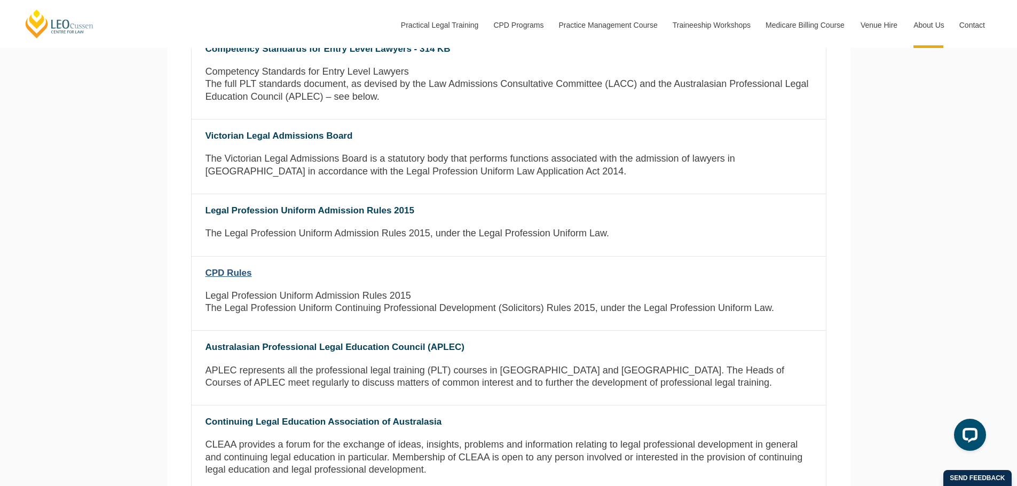
click at [236, 272] on link "CPD Rules" at bounding box center [228, 273] width 46 height 10
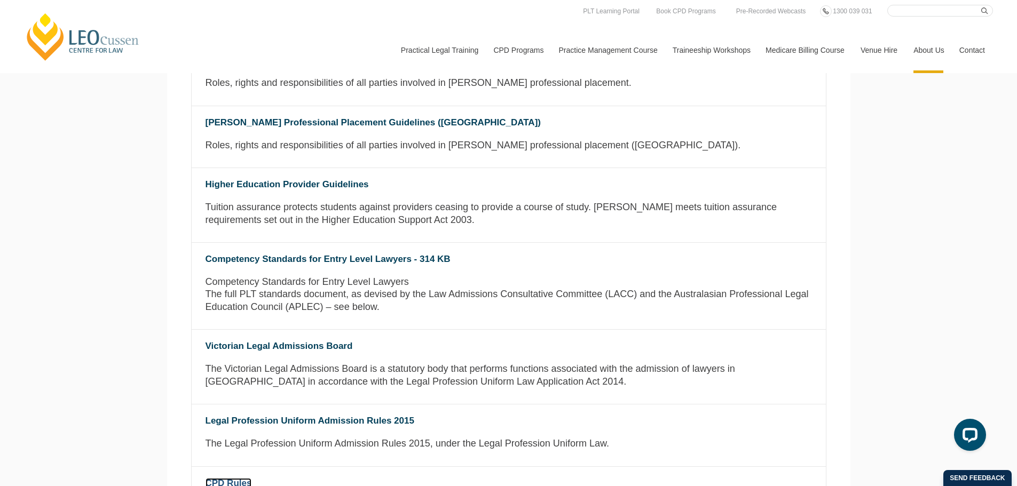
scroll to position [534, 0]
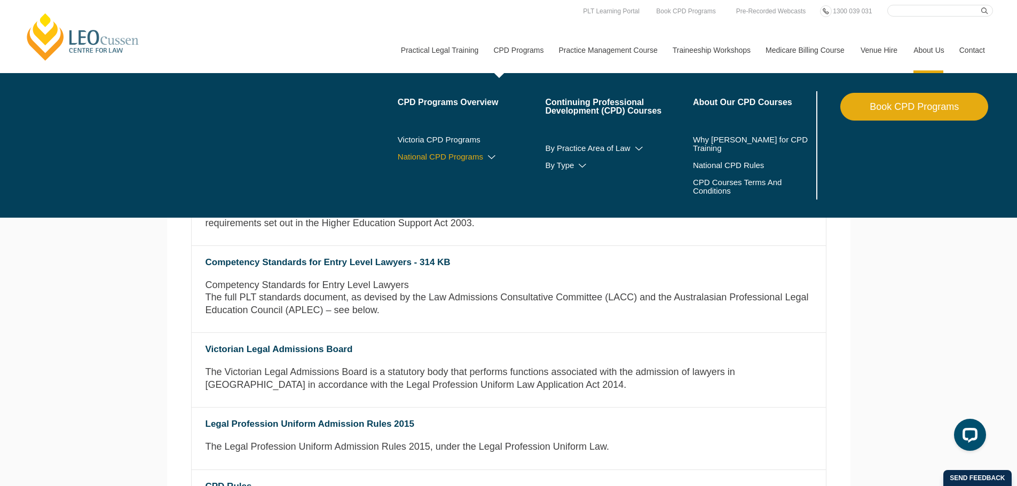
click at [488, 156] on icon at bounding box center [491, 157] width 11 height 7
click at [459, 173] on link "By CPD Category" at bounding box center [472, 172] width 148 height 9
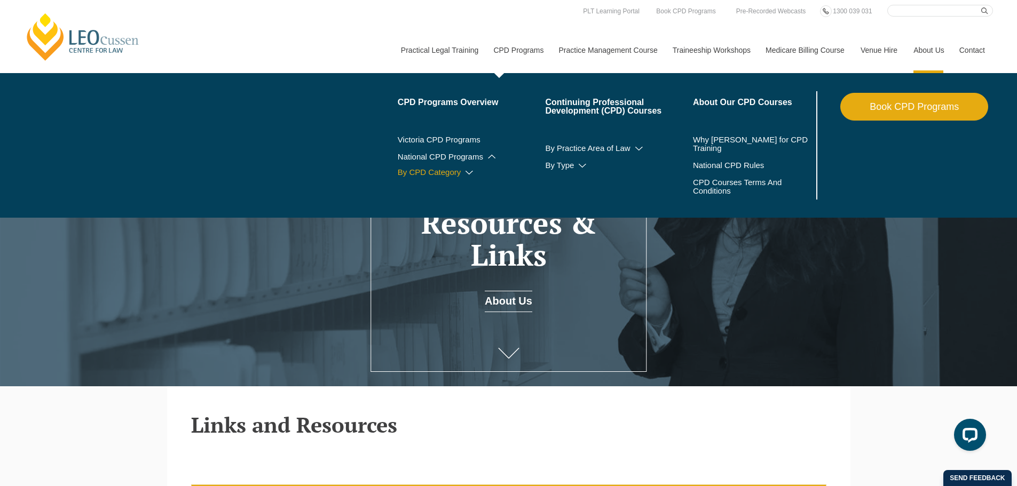
click at [469, 173] on icon at bounding box center [469, 172] width 11 height 7
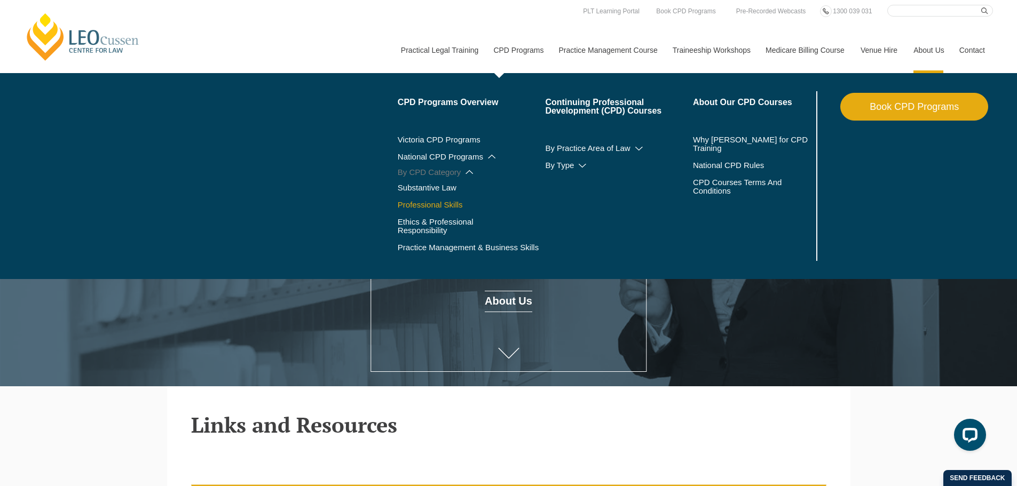
click at [456, 204] on link "Professional Skills" at bounding box center [472, 205] width 148 height 9
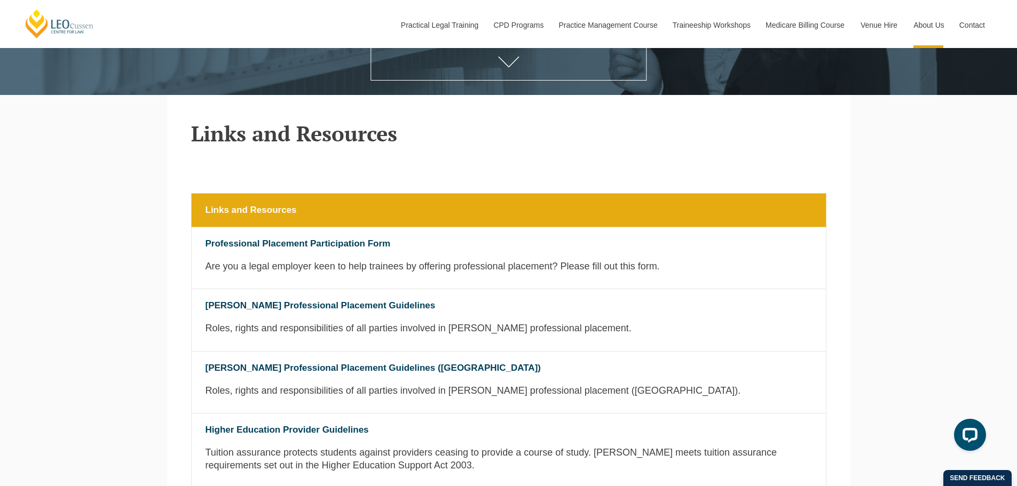
scroll to position [427, 0]
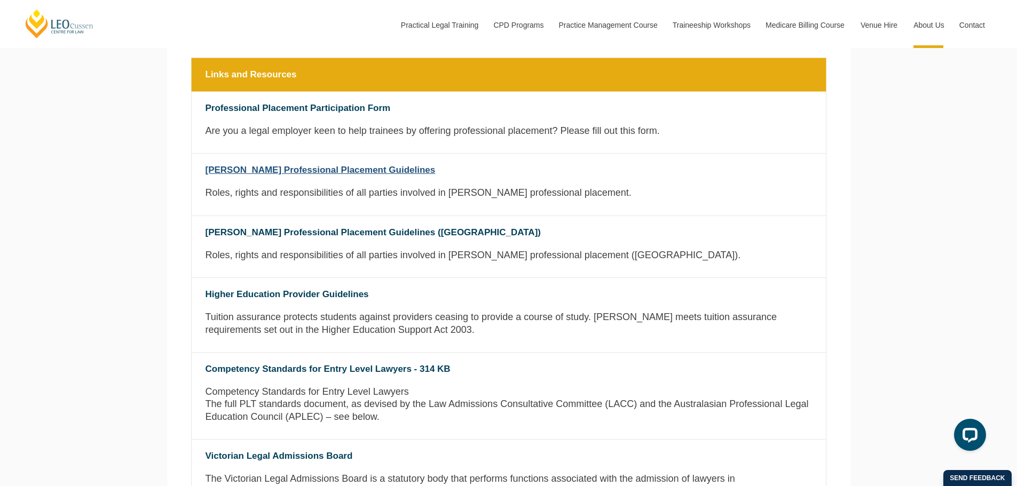
click at [359, 169] on link "Leo Cussen Professional Placement Guidelines" at bounding box center [320, 170] width 230 height 10
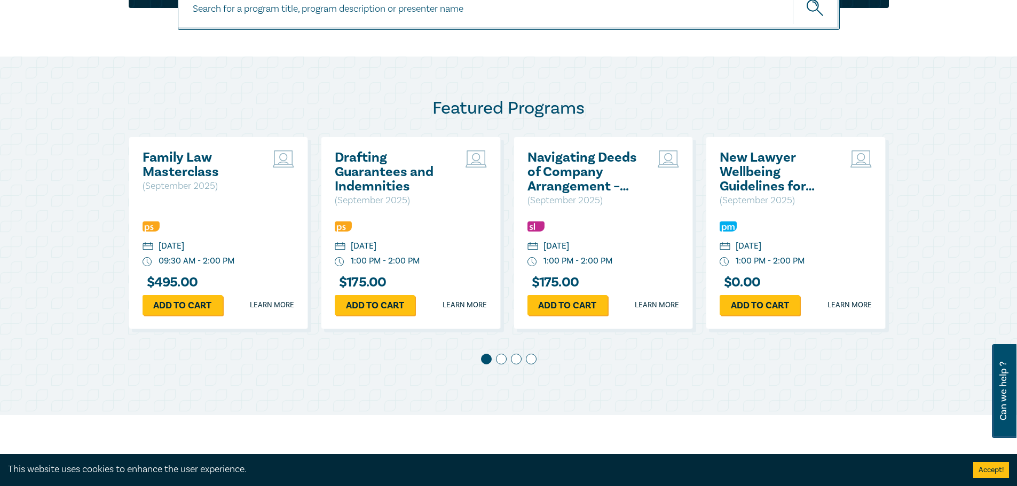
scroll to position [534, 0]
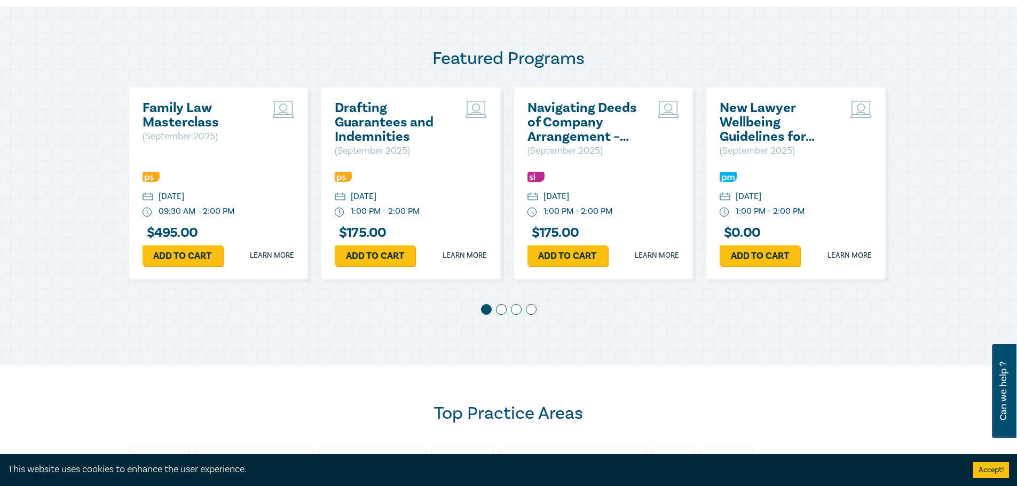
click at [504, 310] on span at bounding box center [501, 309] width 11 height 11
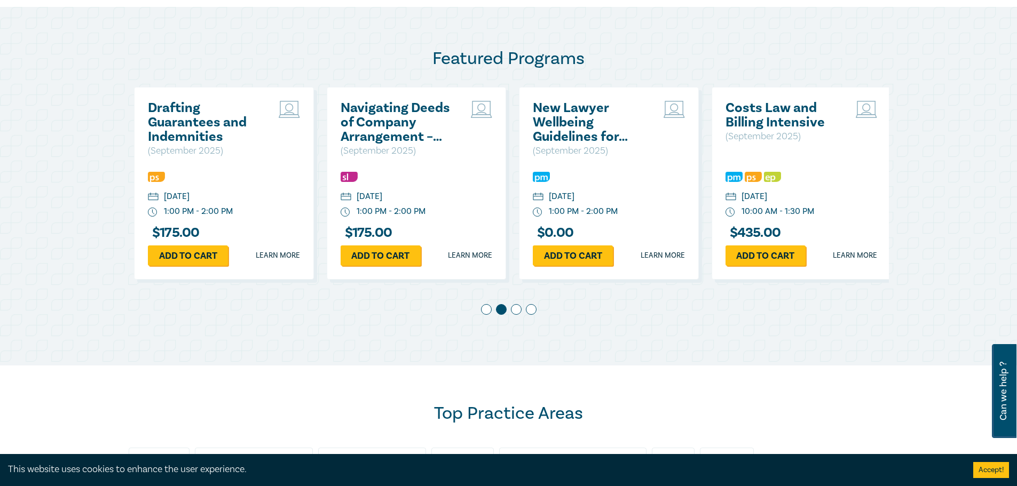
scroll to position [0, 193]
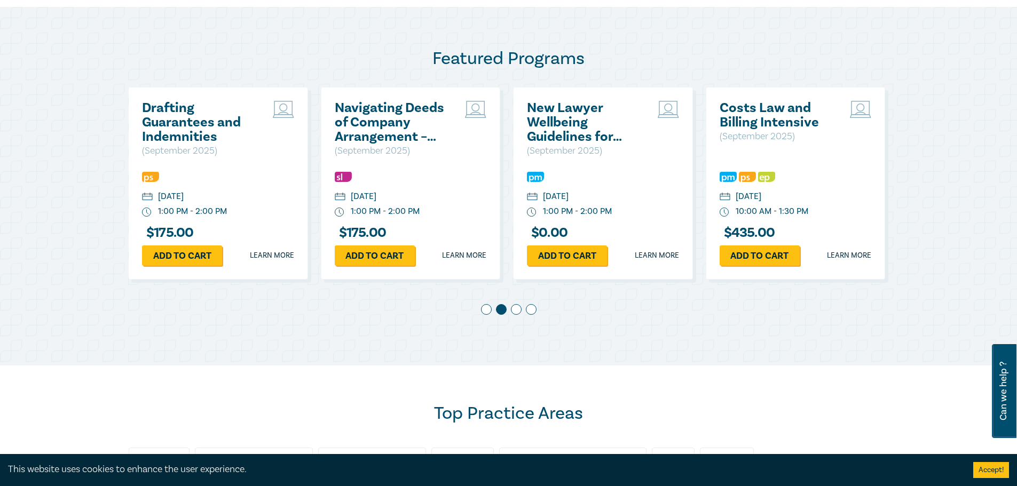
click at [513, 310] on span at bounding box center [516, 309] width 11 height 11
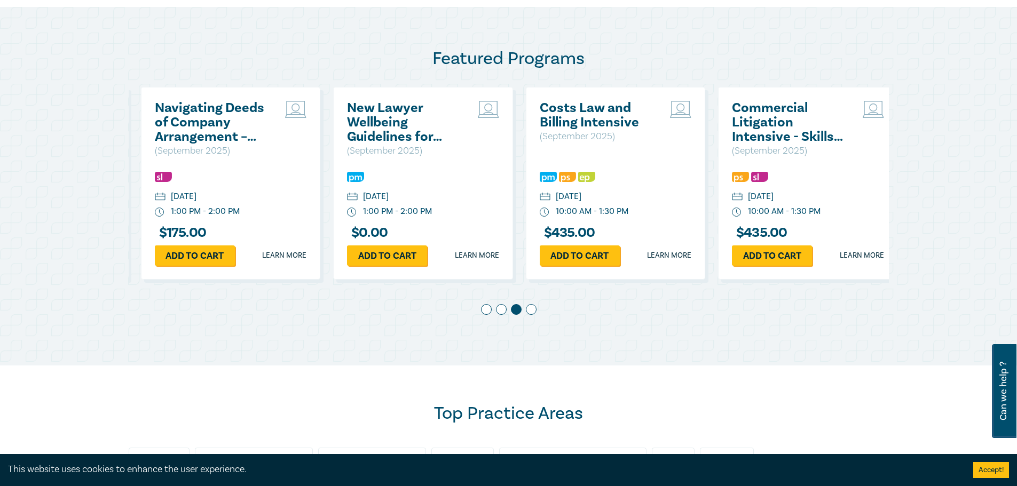
scroll to position [0, 385]
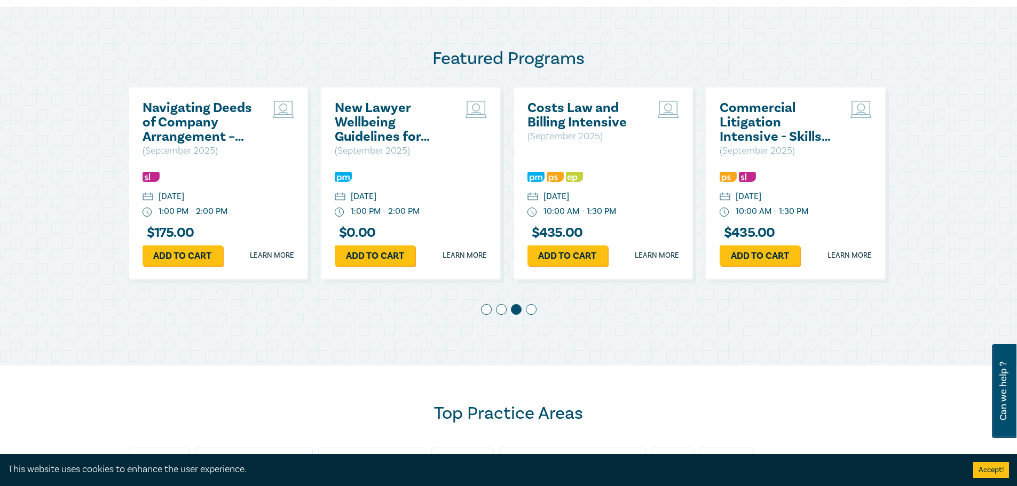
click at [529, 310] on span at bounding box center [531, 309] width 11 height 11
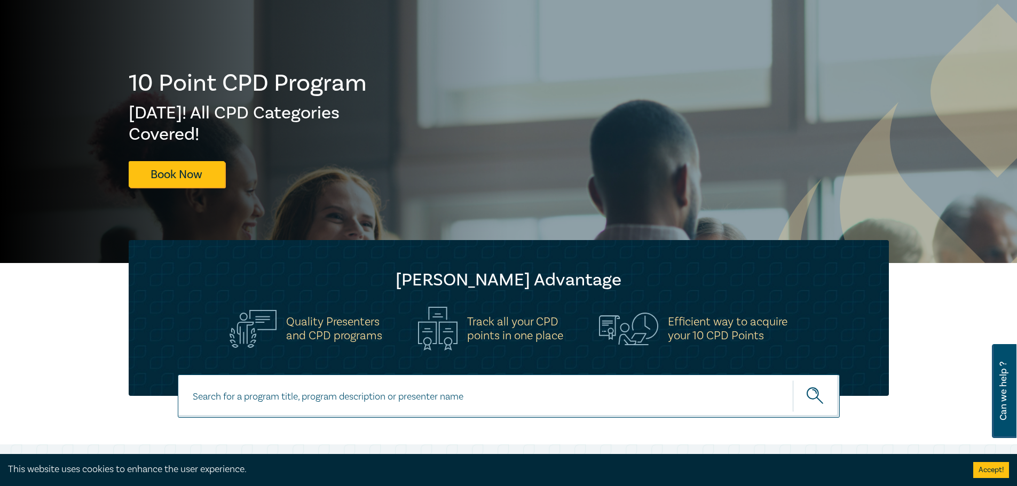
scroll to position [0, 0]
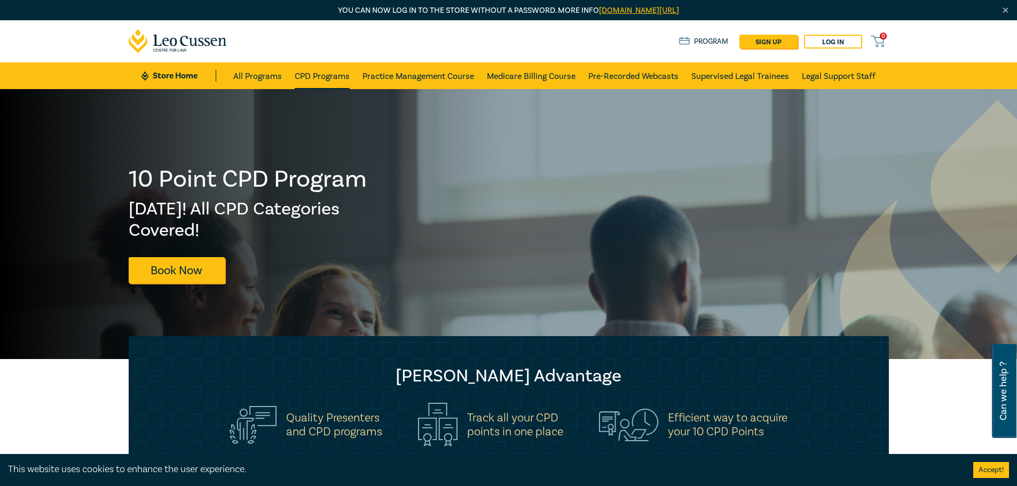
click at [322, 73] on link "CPD Programs" at bounding box center [322, 75] width 55 height 27
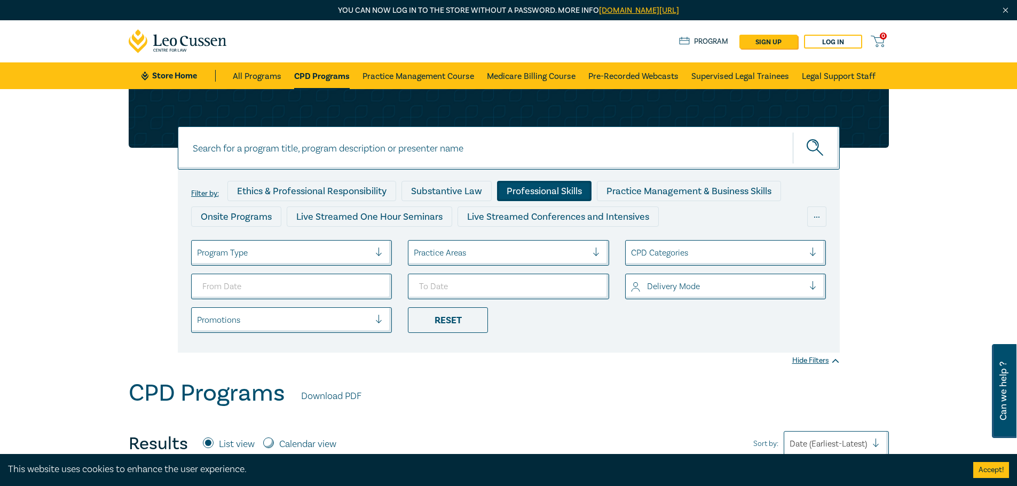
click at [533, 187] on div "Professional Skills" at bounding box center [544, 191] width 94 height 20
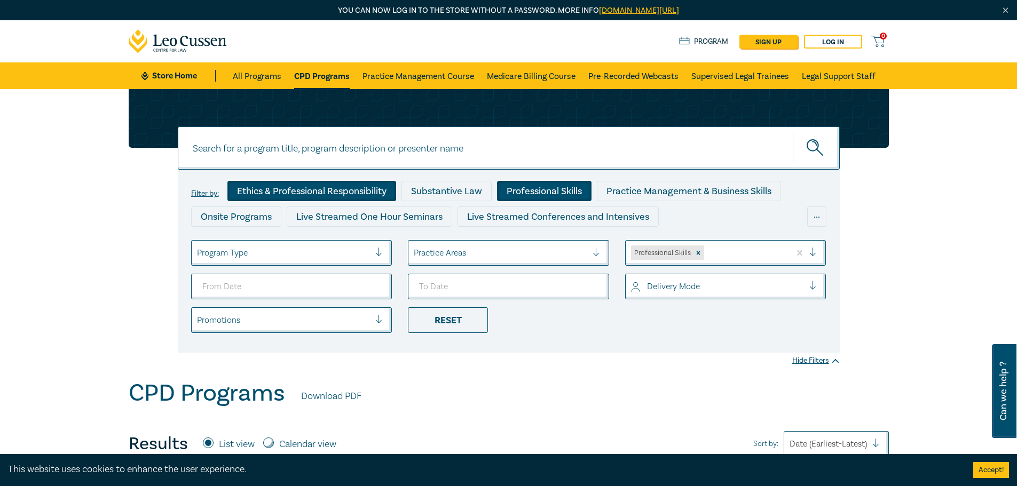
click at [291, 182] on div "Ethics & Professional Responsibility" at bounding box center [311, 191] width 169 height 20
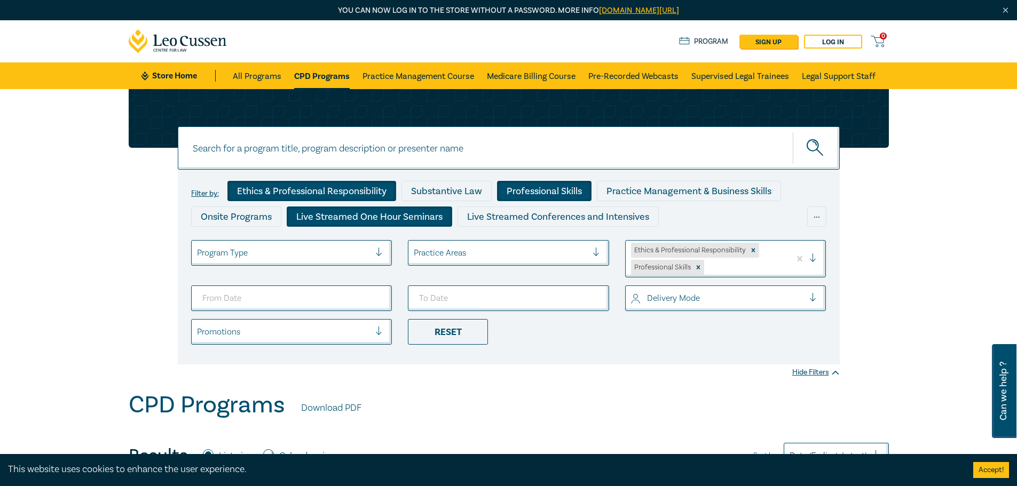
click at [394, 220] on div "Live Streamed One Hour Seminars" at bounding box center [369, 217] width 165 height 20
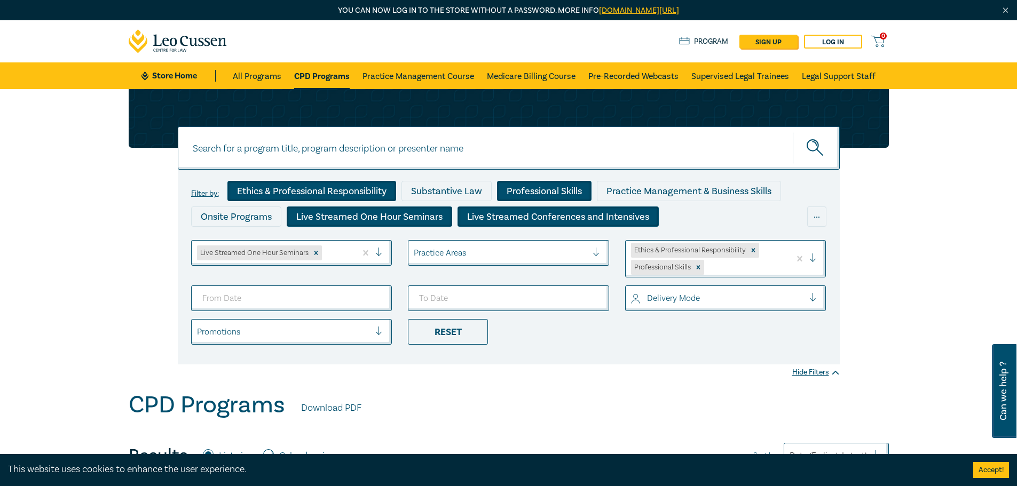
click at [518, 217] on div "Live Streamed Conferences and Intensives" at bounding box center [557, 217] width 201 height 20
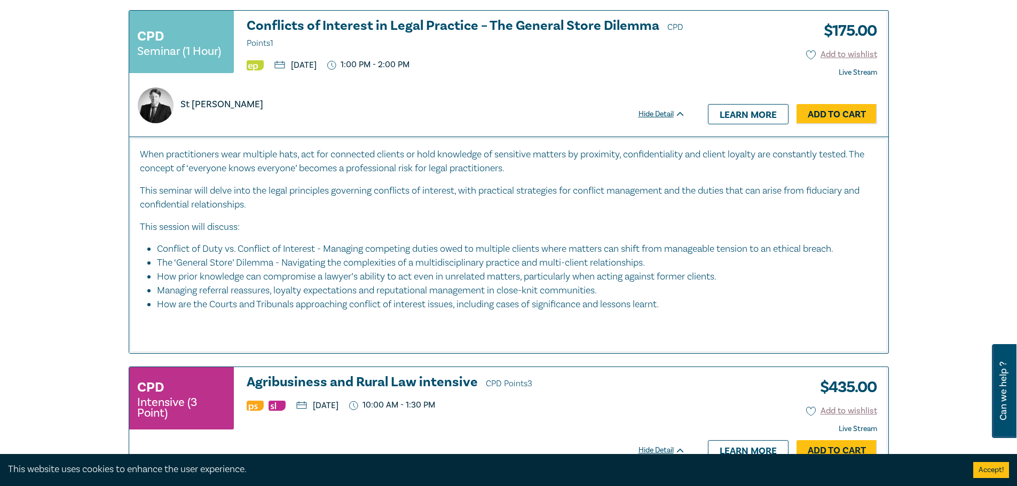
scroll to position [3148, 0]
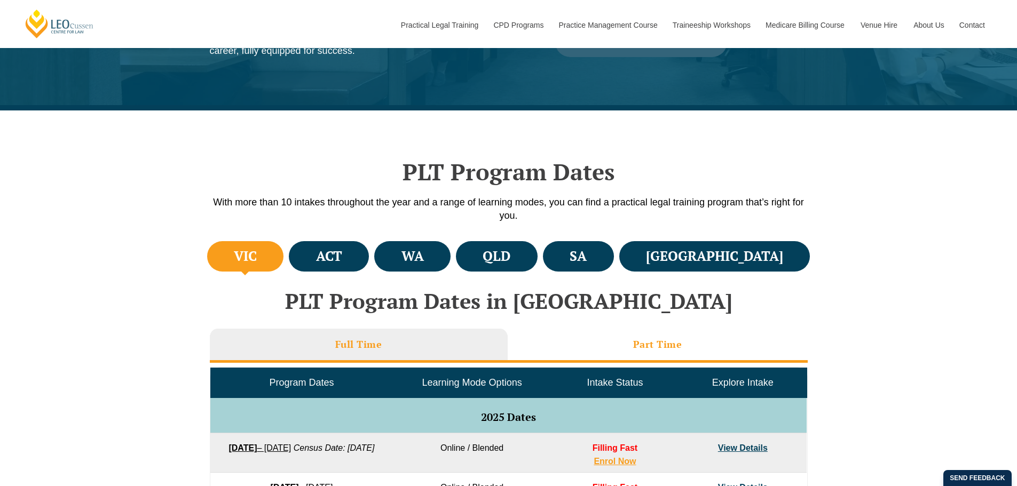
scroll to position [213, 0]
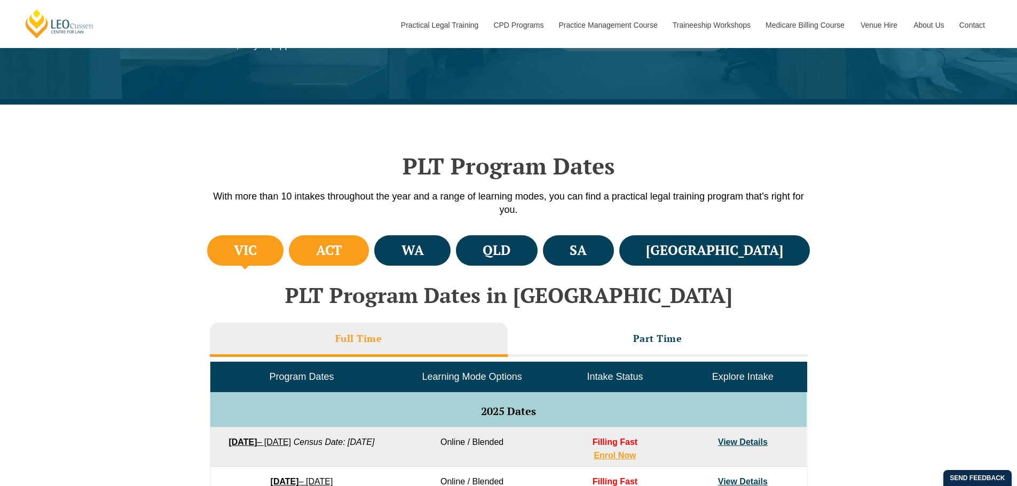
click at [369, 262] on li "ACT" at bounding box center [329, 250] width 80 height 30
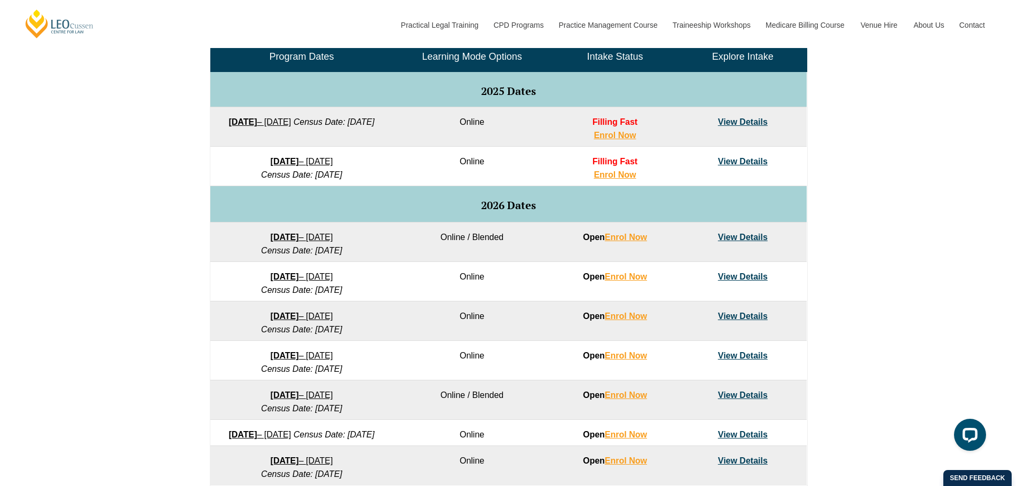
scroll to position [427, 0]
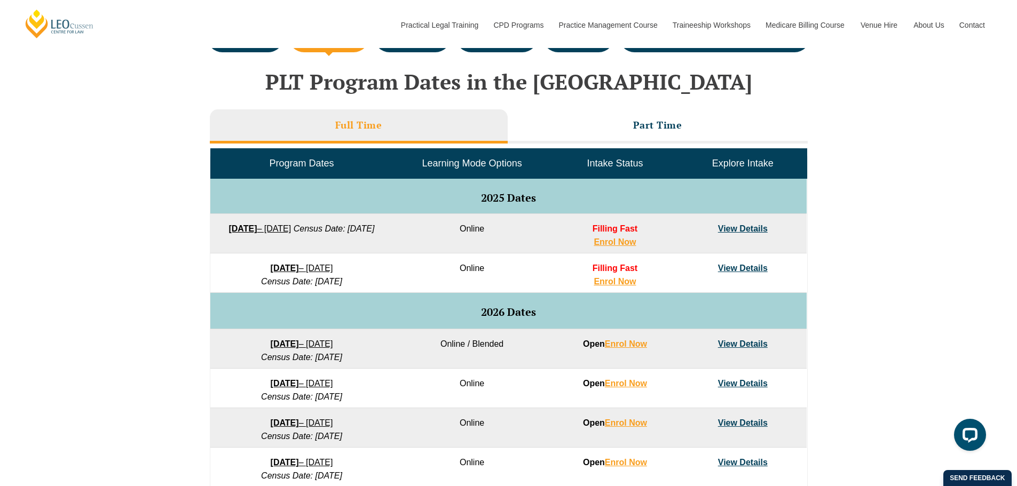
click at [731, 266] on link "View Details" at bounding box center [743, 268] width 50 height 9
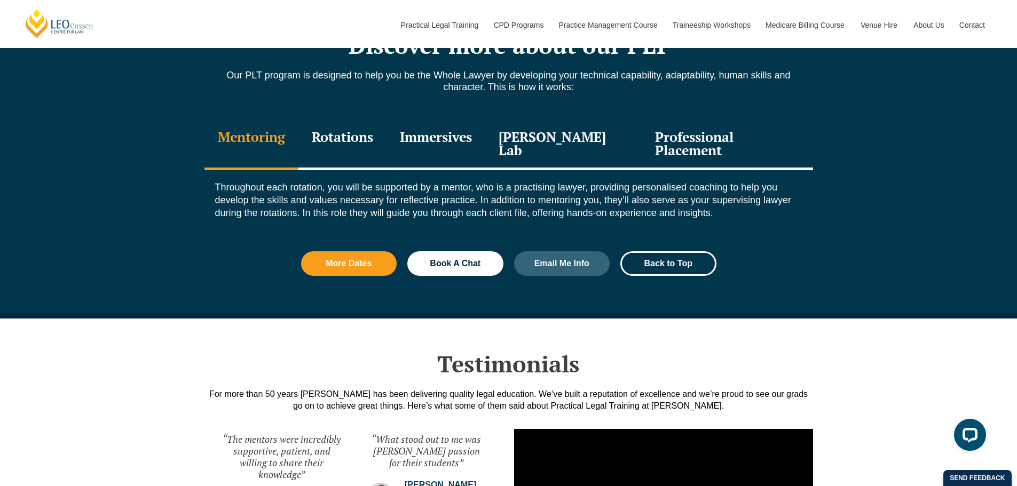
scroll to position [1174, 0]
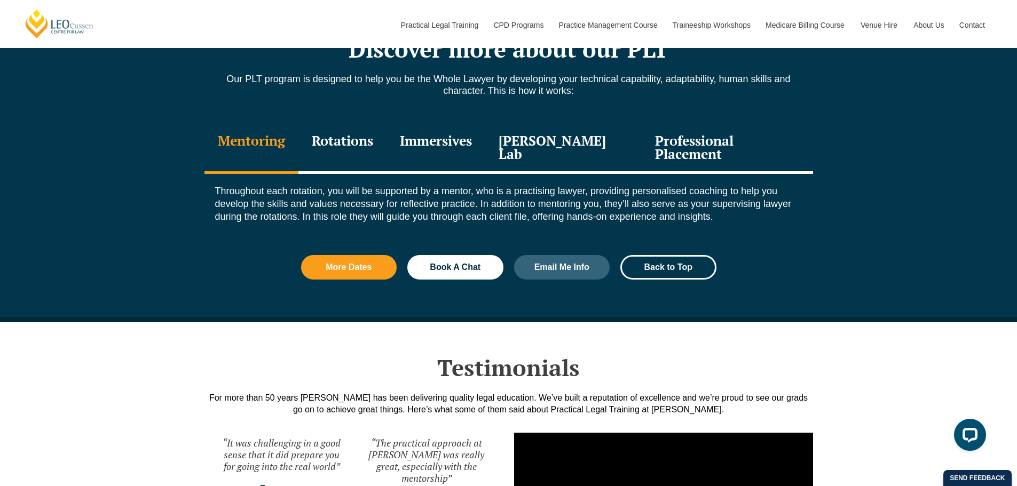
click at [314, 147] on div "Rotations" at bounding box center [342, 148] width 88 height 51
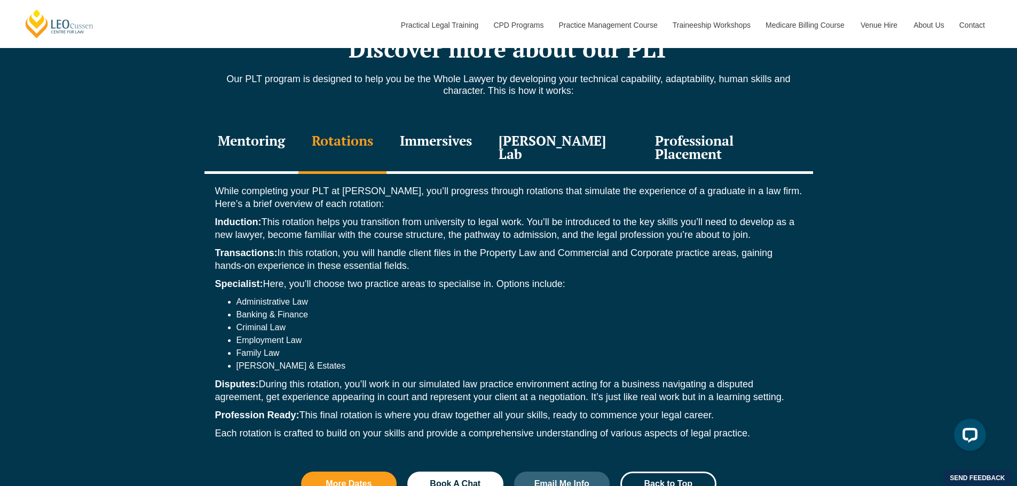
drag, startPoint x: 215, startPoint y: 138, endPoint x: 229, endPoint y: 140, distance: 15.1
click at [216, 138] on div "Mentoring Rotations Immersives Leo Justice Lab Professional Placement" at bounding box center [508, 148] width 608 height 51
click at [237, 140] on div "Mentoring" at bounding box center [251, 148] width 94 height 51
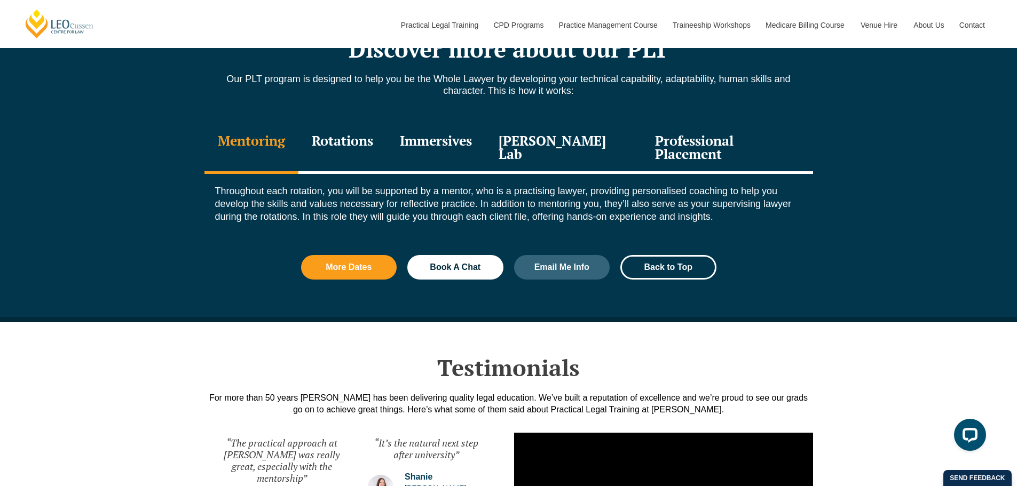
click at [321, 140] on div "Rotations" at bounding box center [342, 148] width 88 height 51
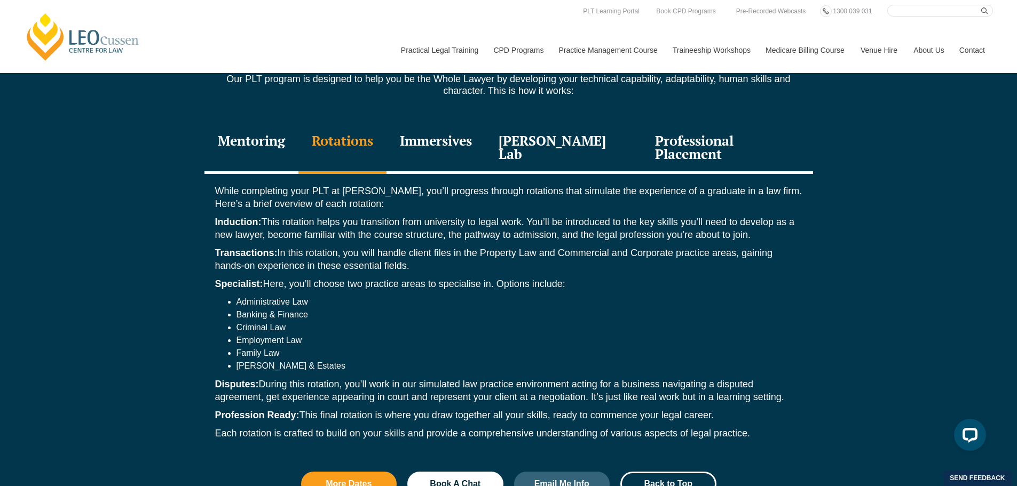
click at [454, 153] on div "Immersives" at bounding box center [435, 148] width 99 height 51
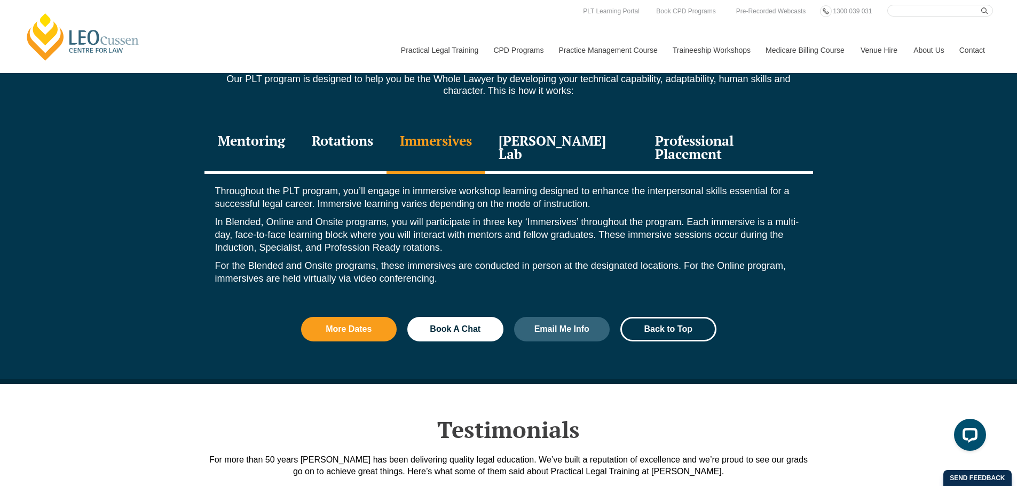
click at [386, 147] on div "Rotations" at bounding box center [342, 148] width 88 height 51
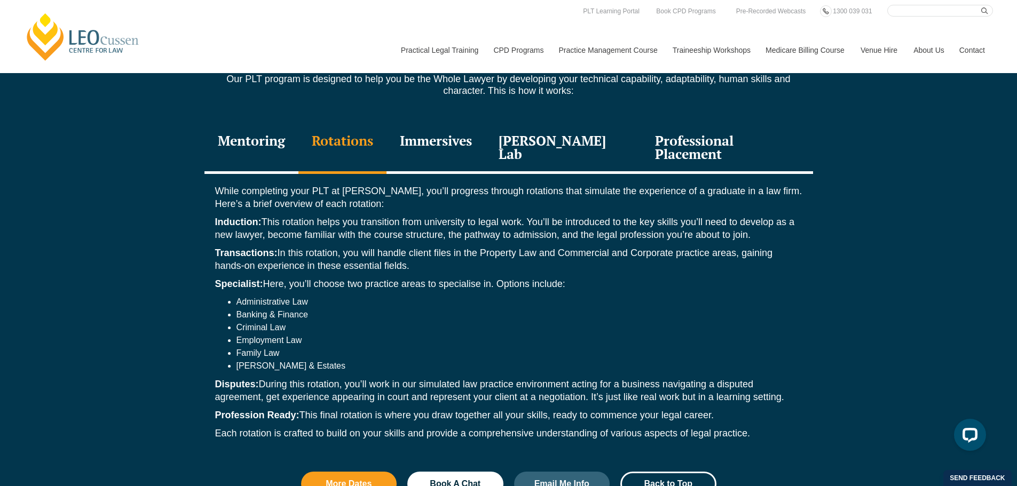
click at [408, 149] on div "Immersives" at bounding box center [435, 148] width 99 height 51
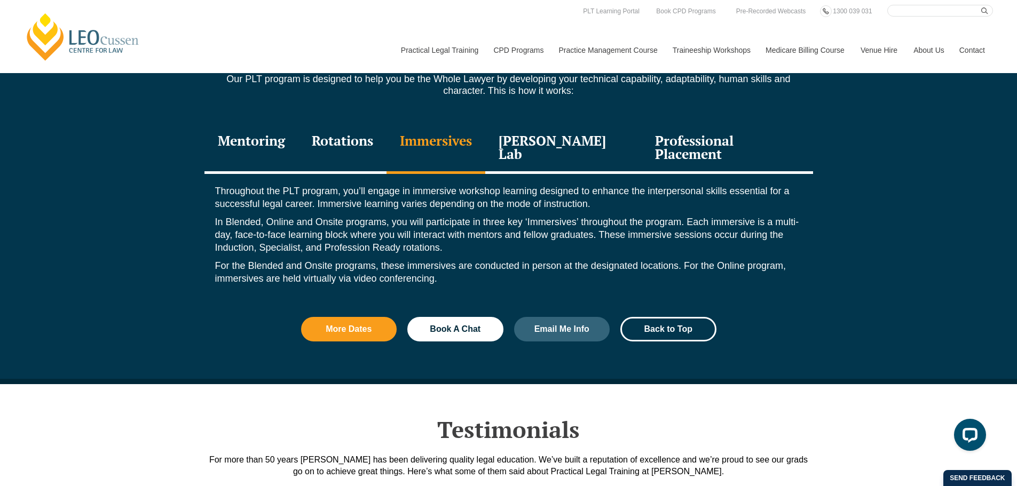
click at [555, 140] on div "Leo Justice Lab" at bounding box center [563, 148] width 157 height 51
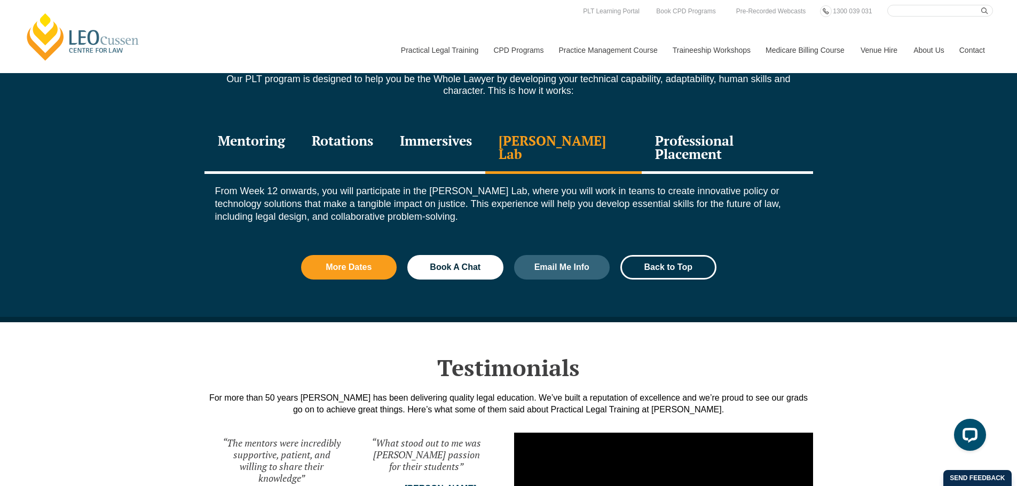
click at [719, 133] on div "Professional Placement" at bounding box center [726, 148] width 171 height 51
